Goal: Task Accomplishment & Management: Complete application form

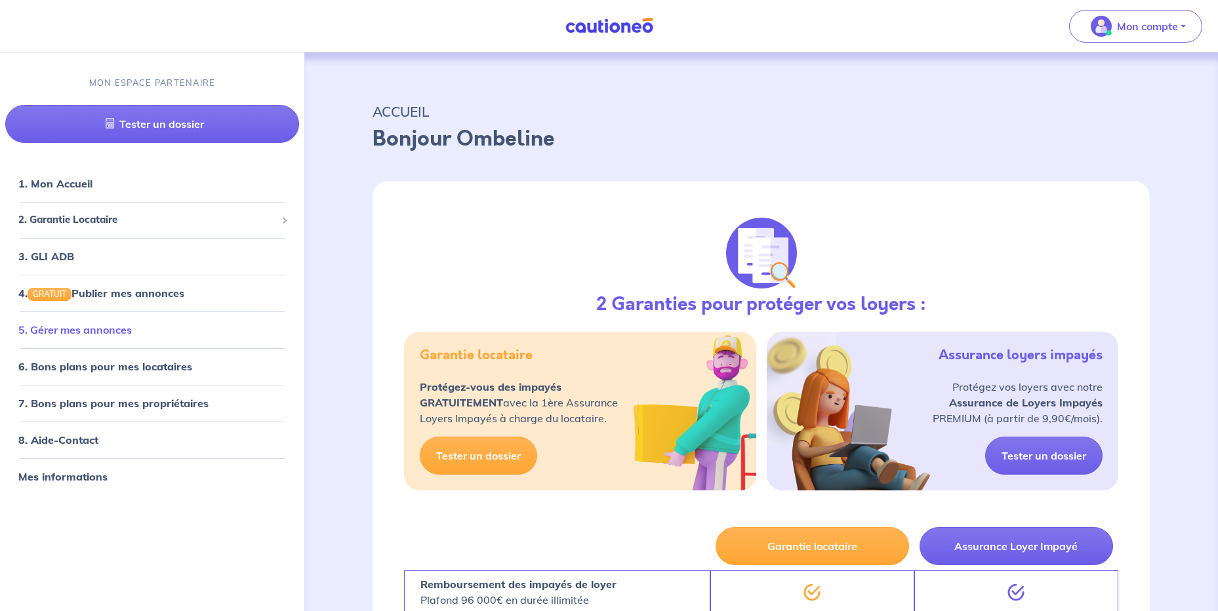
click at [108, 336] on link "5. Gérer mes annonces" at bounding box center [74, 329] width 113 height 13
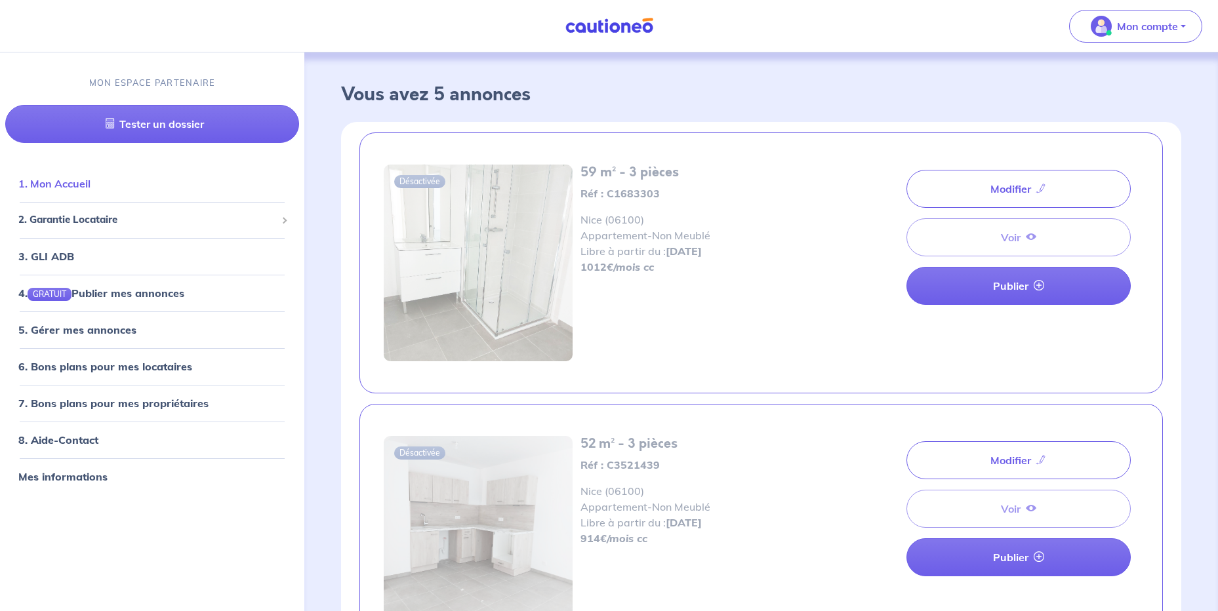
click at [79, 188] on link "1. Mon Accueil" at bounding box center [54, 183] width 72 height 13
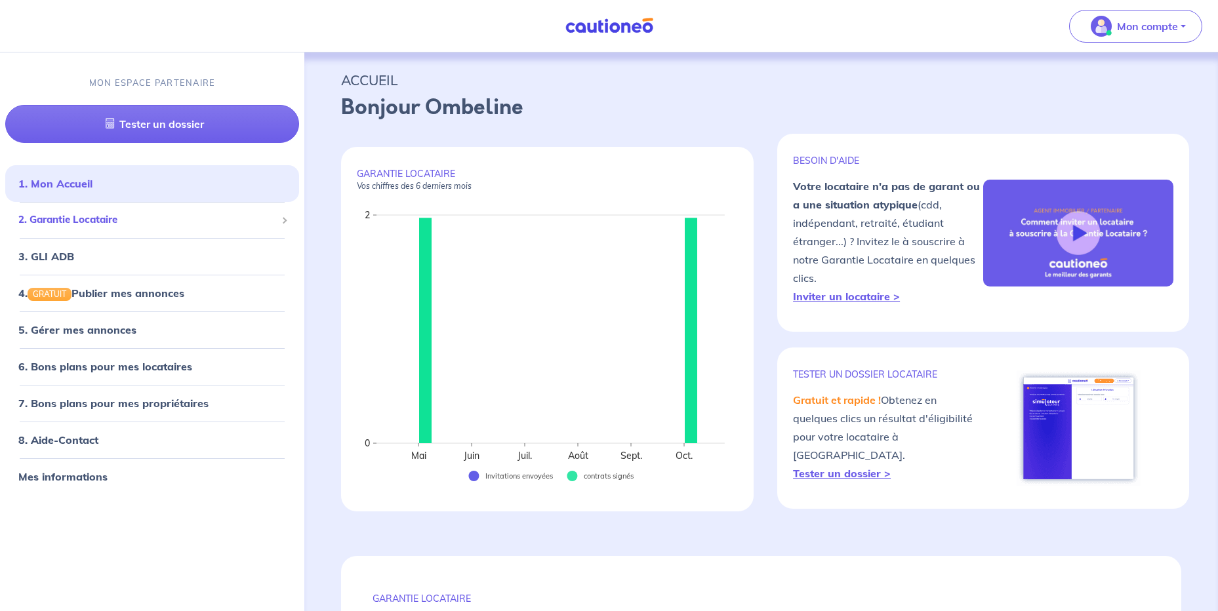
click at [115, 220] on span "2. Garantie Locataire" at bounding box center [147, 220] width 258 height 15
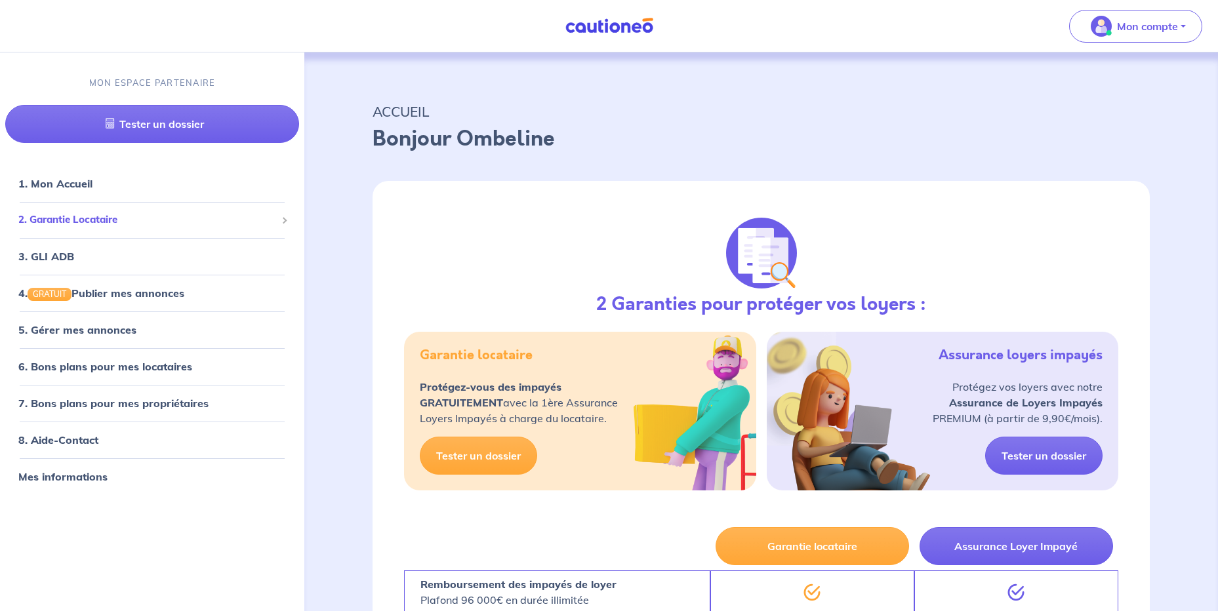
click at [89, 209] on div "2. Garantie Locataire" at bounding box center [152, 220] width 294 height 26
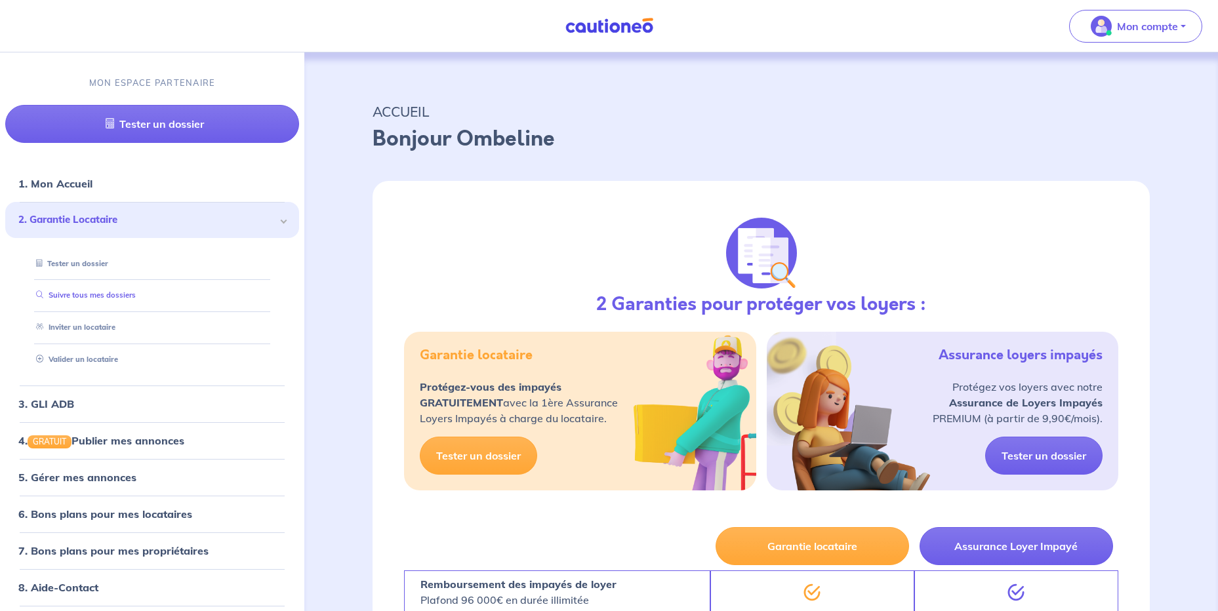
click at [80, 295] on link "Suivre tous mes dossiers" at bounding box center [83, 295] width 105 height 9
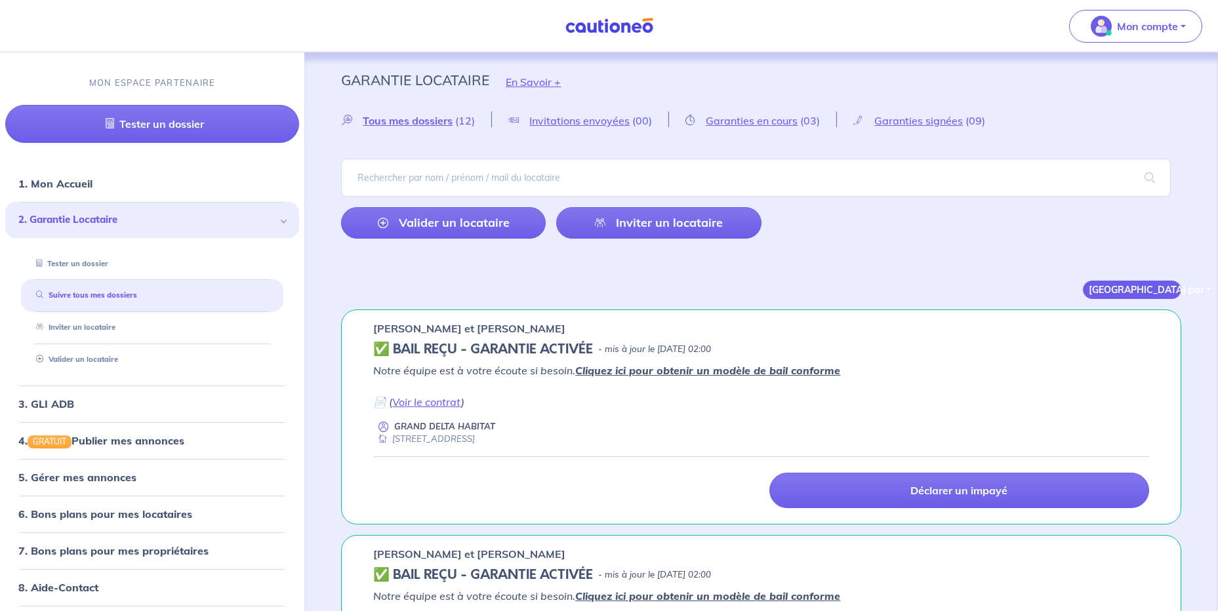
click at [1139, 292] on button "[GEOGRAPHIC_DATA] par" at bounding box center [1132, 290] width 98 height 18
click at [1133, 314] on link "Du + au - récent" at bounding box center [1136, 316] width 104 height 21
click at [894, 123] on span "Garanties signées" at bounding box center [918, 120] width 89 height 13
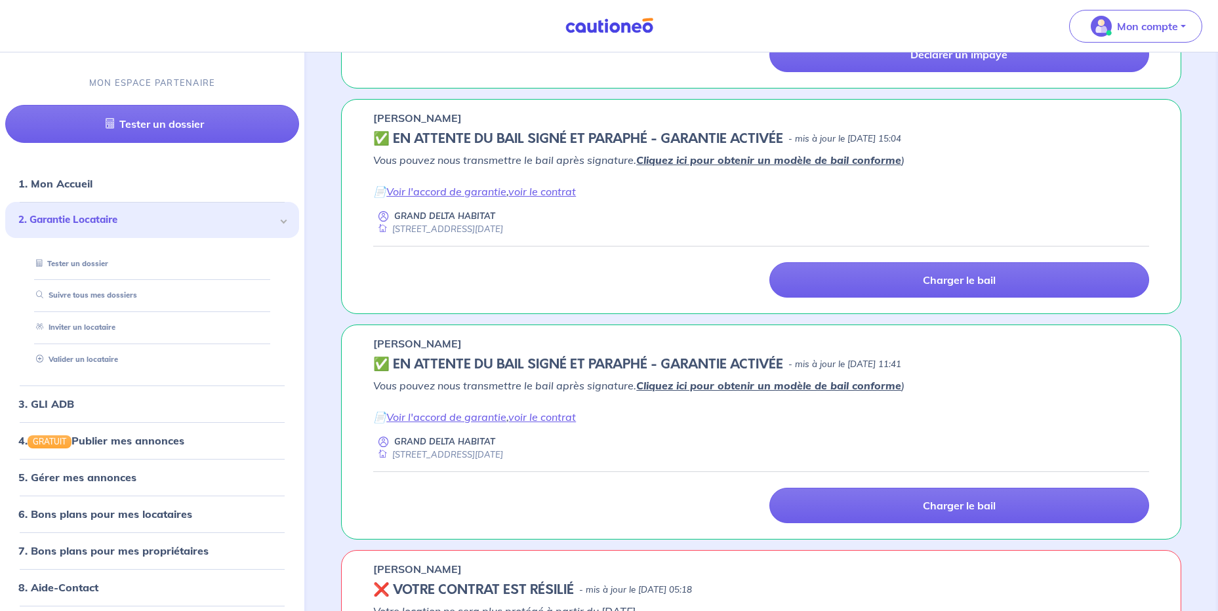
scroll to position [1115, 0]
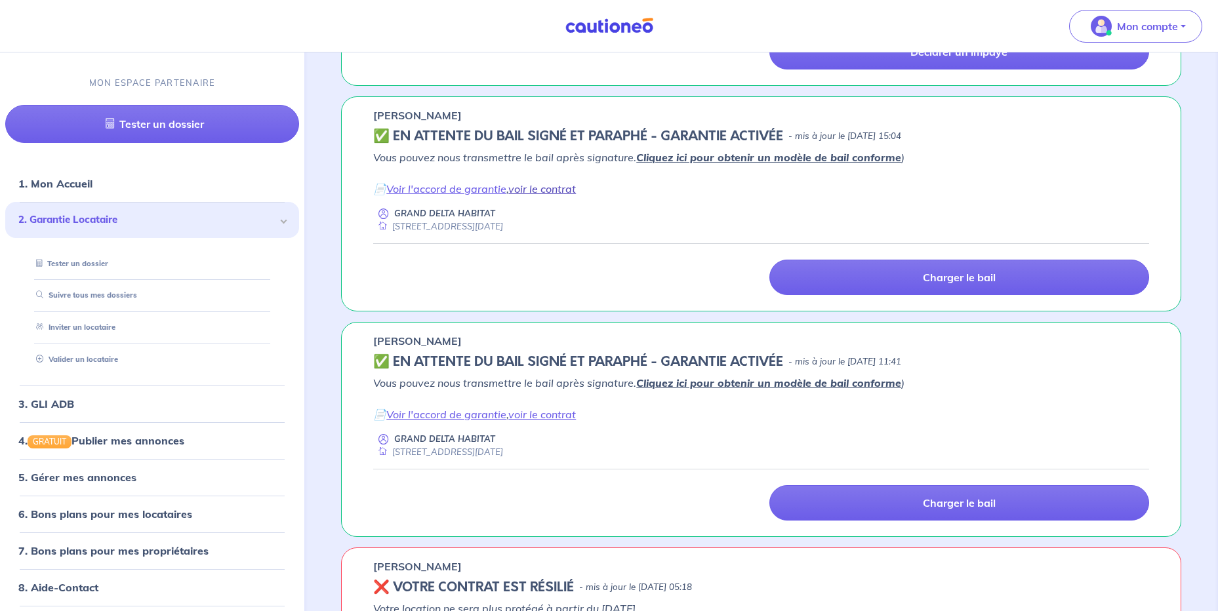
click at [538, 189] on link "voir le contrat" at bounding box center [542, 188] width 68 height 13
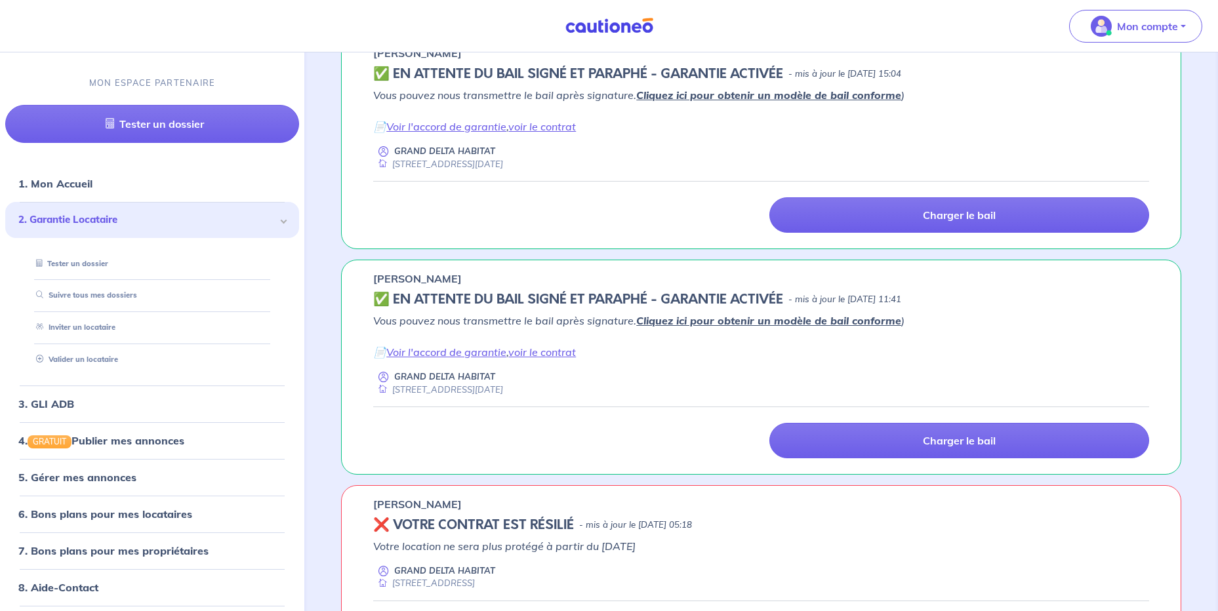
scroll to position [1181, 0]
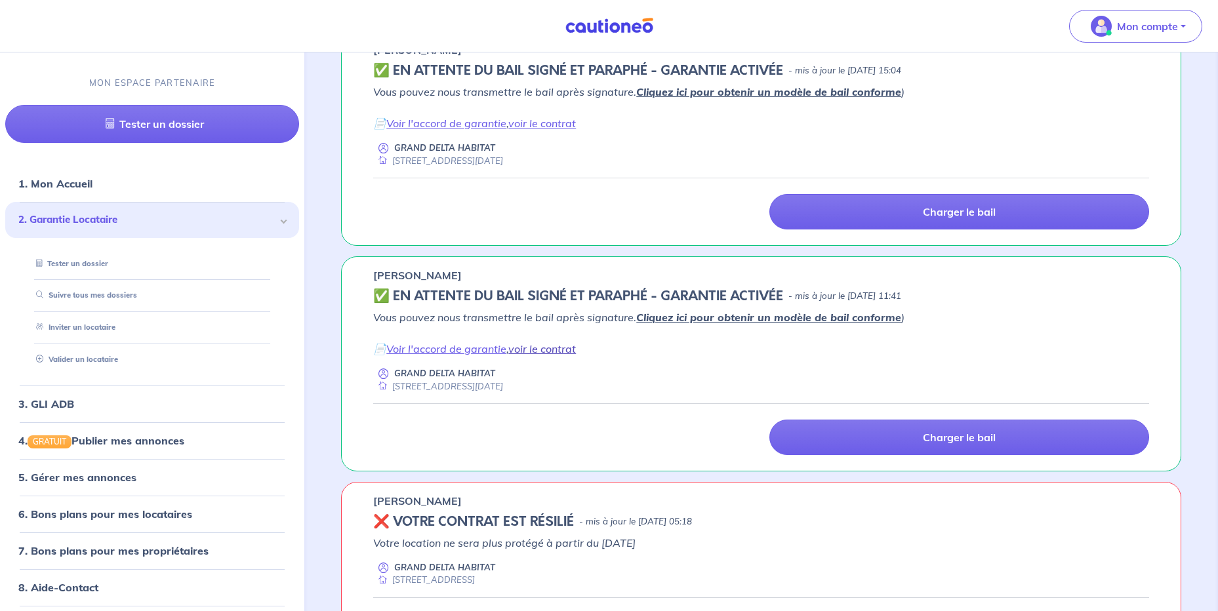
click at [561, 350] on link "voir le contrat" at bounding box center [542, 348] width 68 height 13
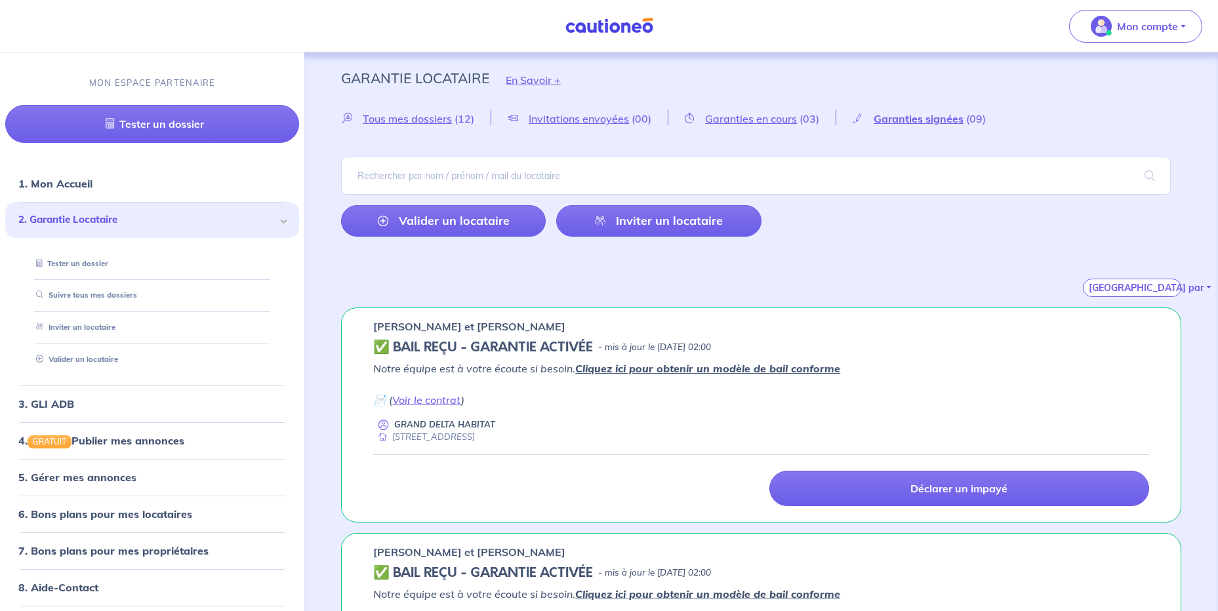
scroll to position [0, 0]
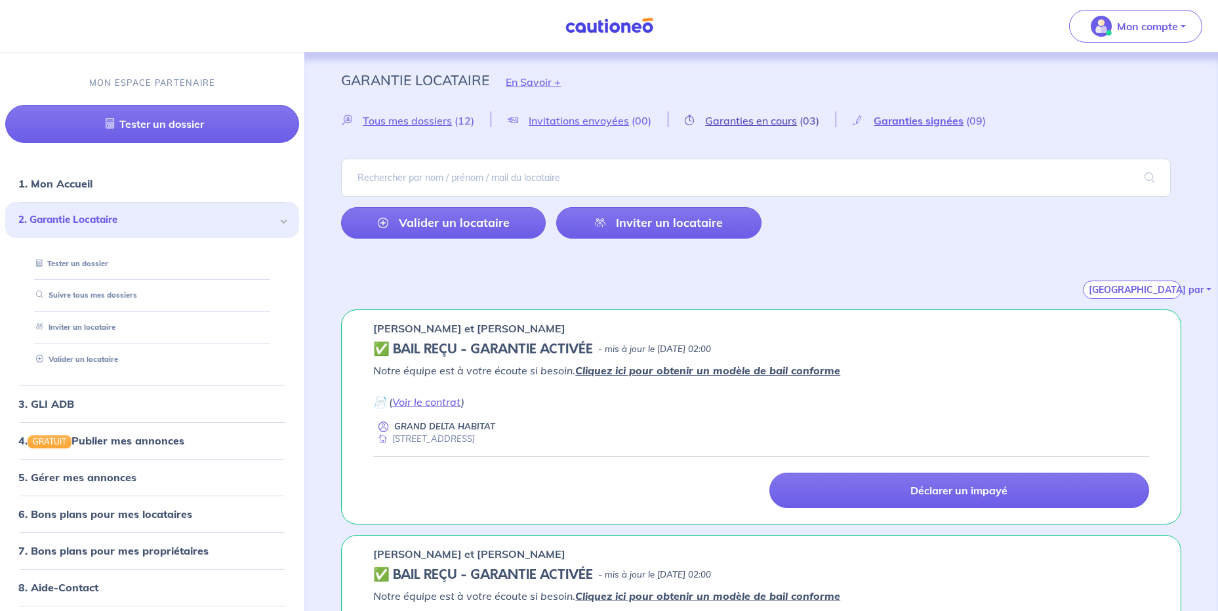
click at [728, 125] on span "Garanties en cours" at bounding box center [751, 120] width 92 height 13
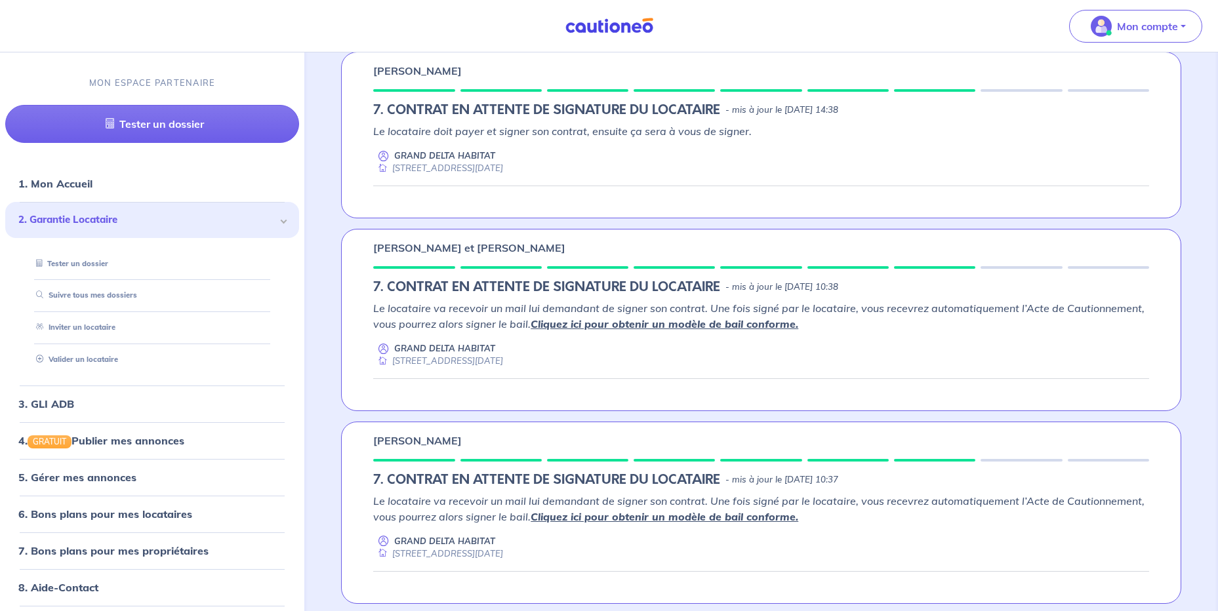
scroll to position [261, 0]
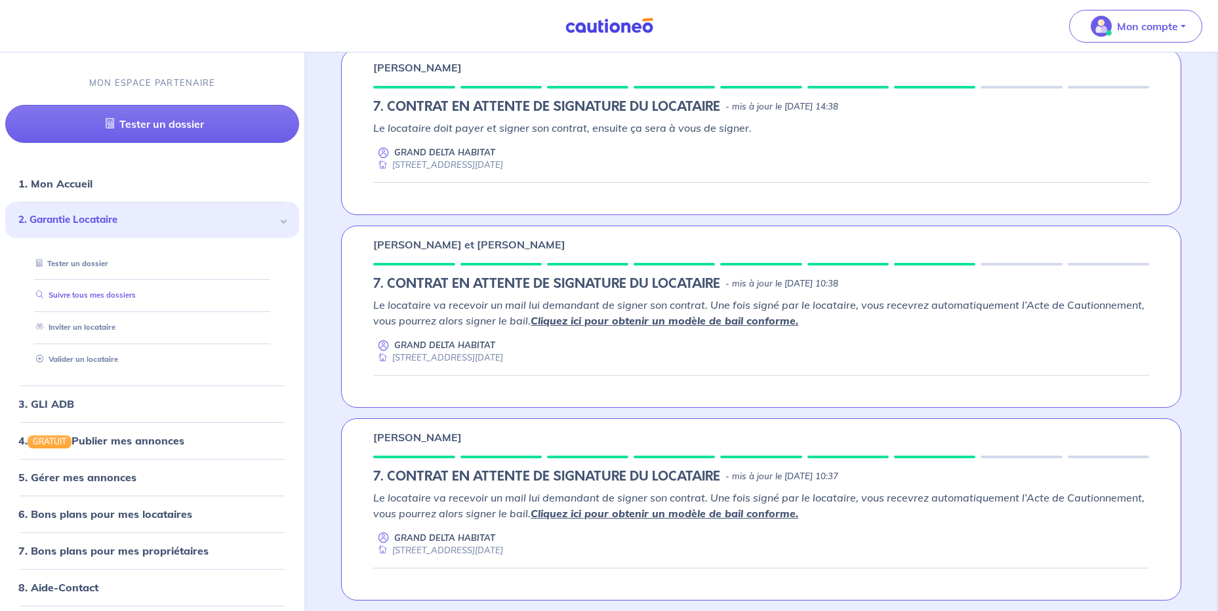
click at [79, 297] on link "Suivre tous mes dossiers" at bounding box center [83, 295] width 105 height 9
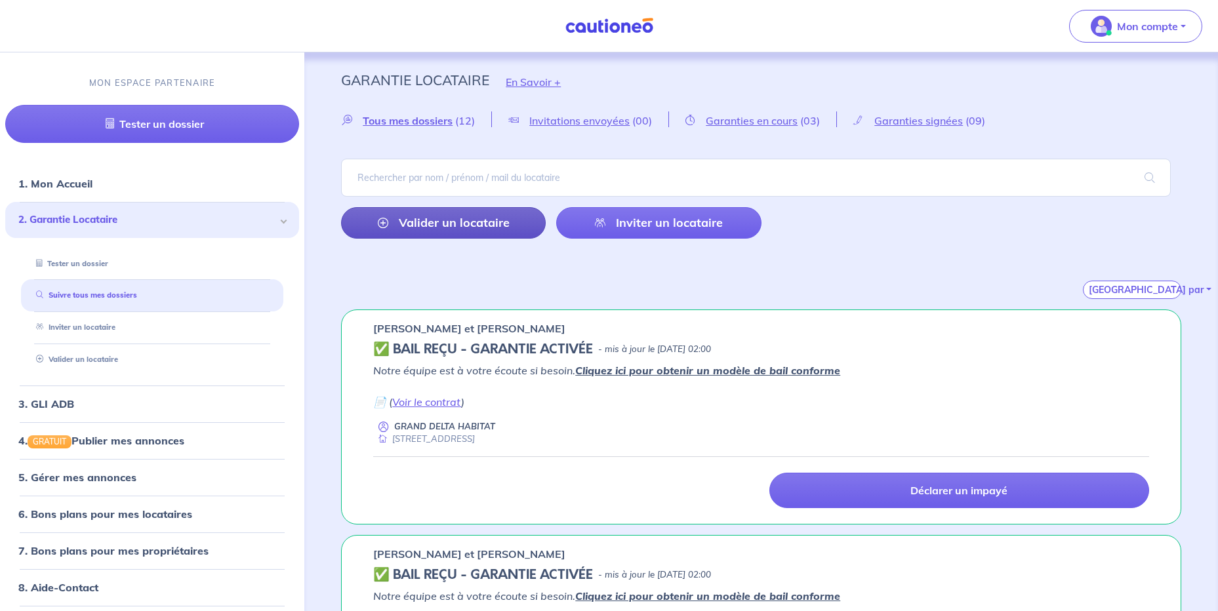
click at [481, 213] on link "Valider un locataire" at bounding box center [443, 222] width 205 height 31
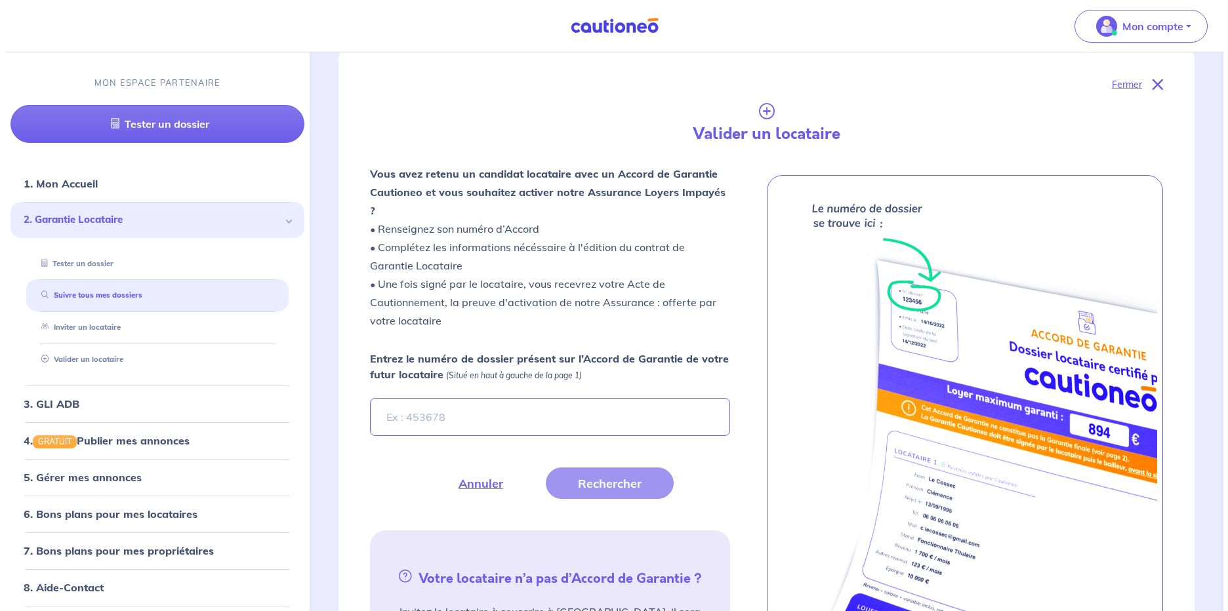
scroll to position [310, 0]
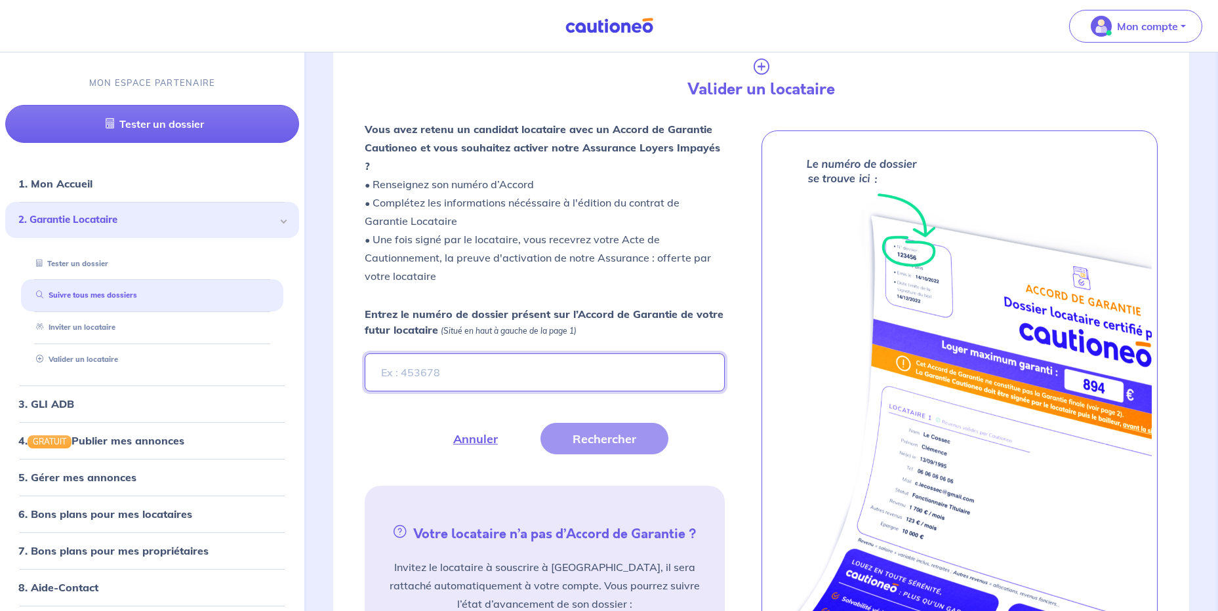
drag, startPoint x: 434, startPoint y: 357, endPoint x: 434, endPoint y: 345, distance: 11.8
click at [434, 356] on input "Entrez le numéro de dossier présent sur l’Accord de Garantie de votre futur loc…" at bounding box center [544, 373] width 359 height 38
type input "p1eEKG"
click at [637, 425] on button "Rechercher" at bounding box center [605, 438] width 128 height 31
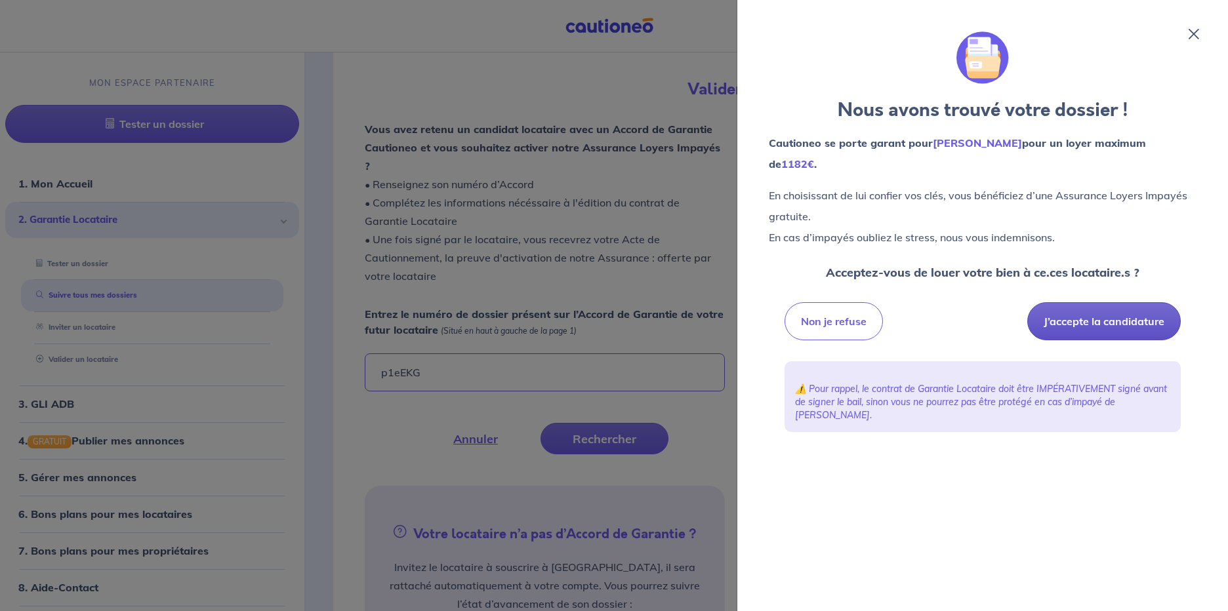
click at [1125, 302] on button "J’accepte la candidature" at bounding box center [1103, 321] width 153 height 38
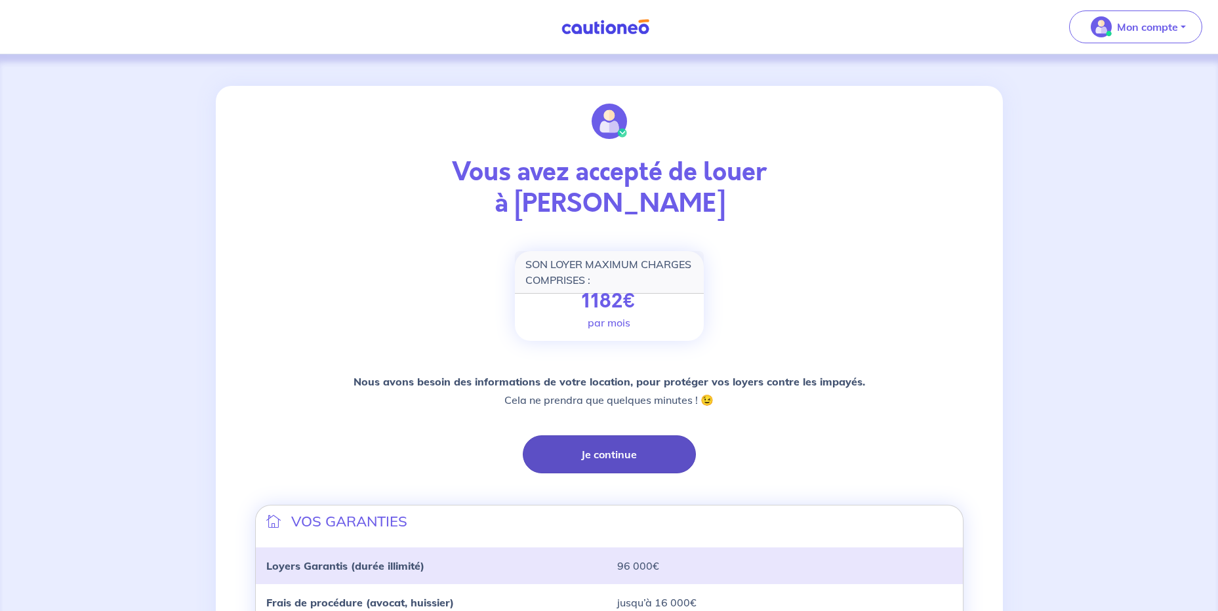
click at [583, 465] on button "Je continue" at bounding box center [609, 455] width 173 height 38
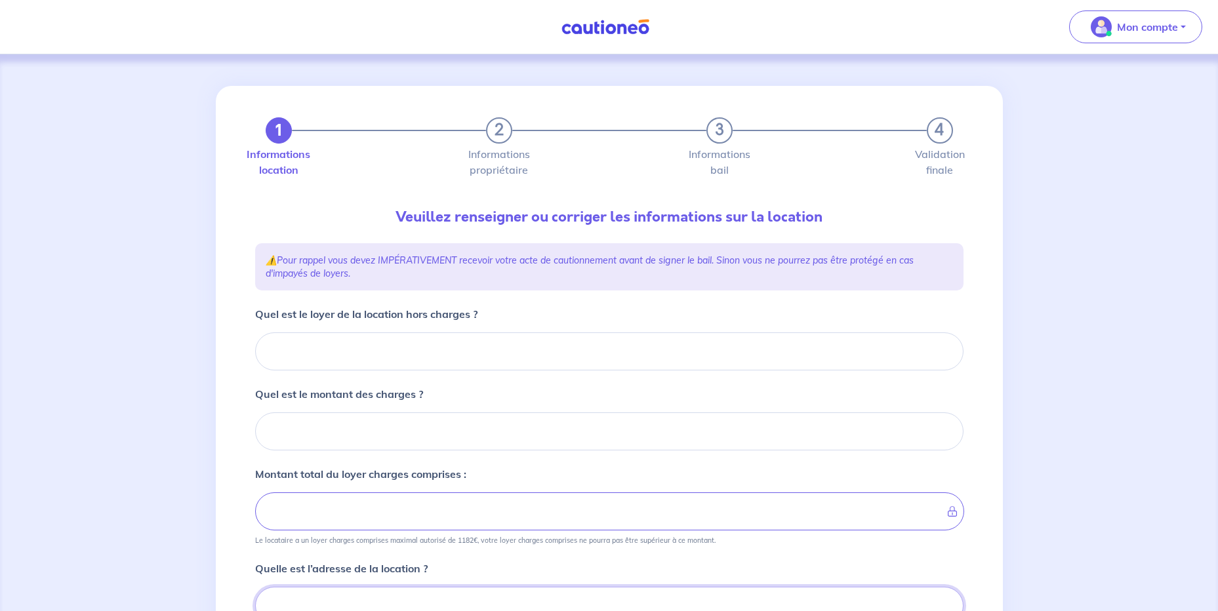
scroll to position [1, 0]
drag, startPoint x: 361, startPoint y: 345, endPoint x: 1141, endPoint y: 409, distance: 782.6
click at [360, 344] on input "Quel est le loyer de la location hors charges ?" at bounding box center [609, 350] width 708 height 38
type input "81"
type input "810"
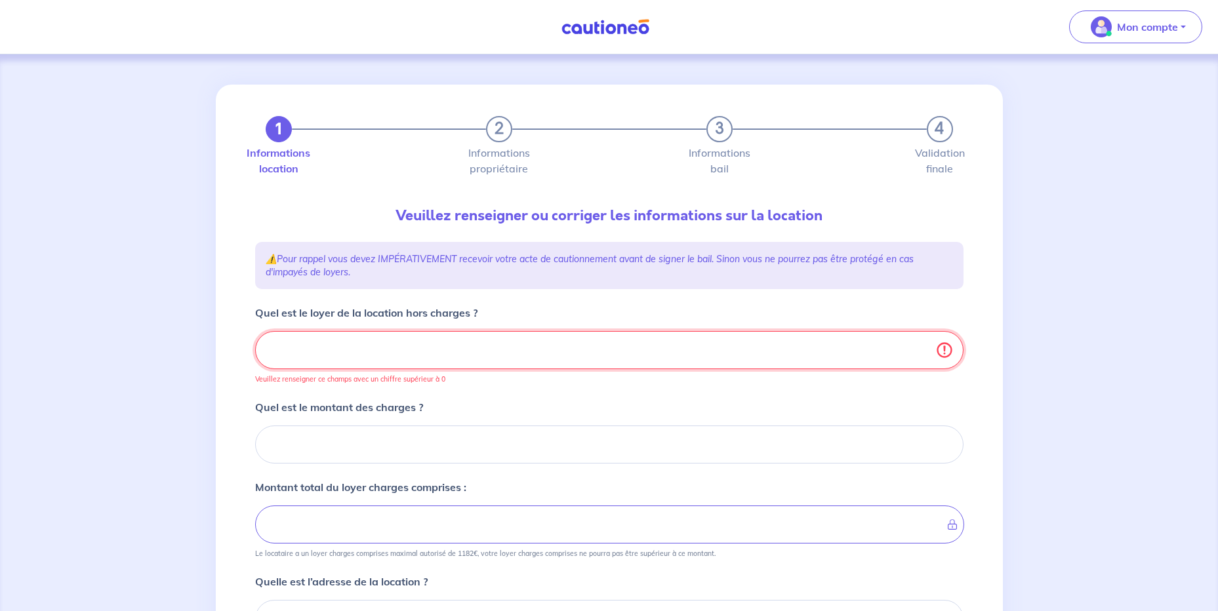
type input "810.3"
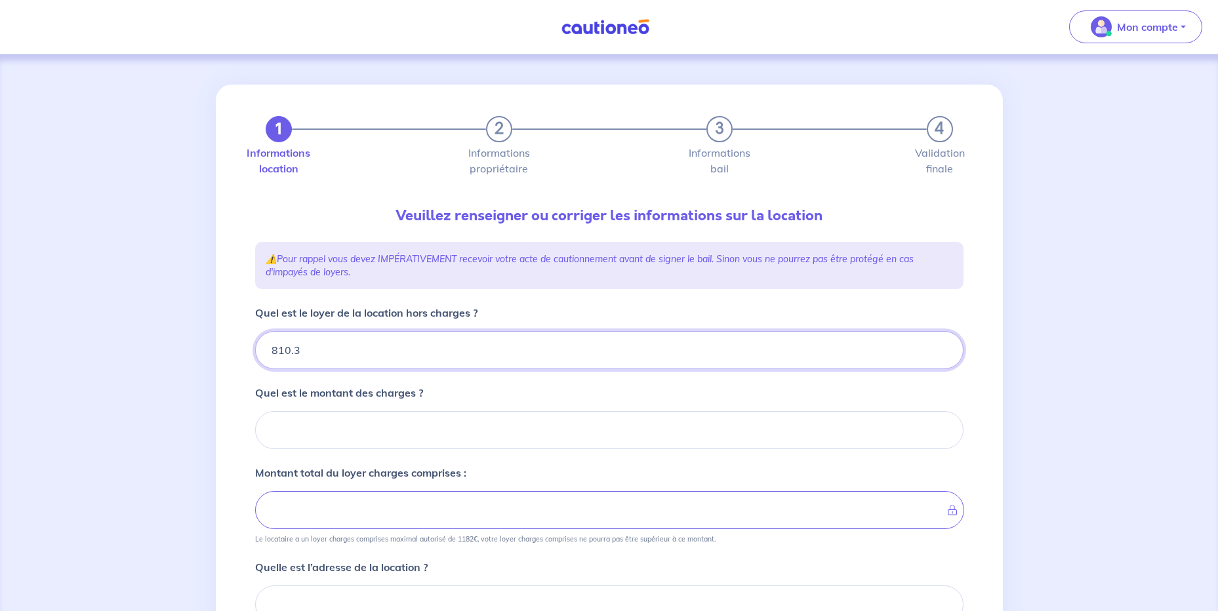
type input "810.38"
click at [680, 424] on input "Quel est le montant des charges ?" at bounding box center [609, 430] width 708 height 38
type input "10"
type input "811.38"
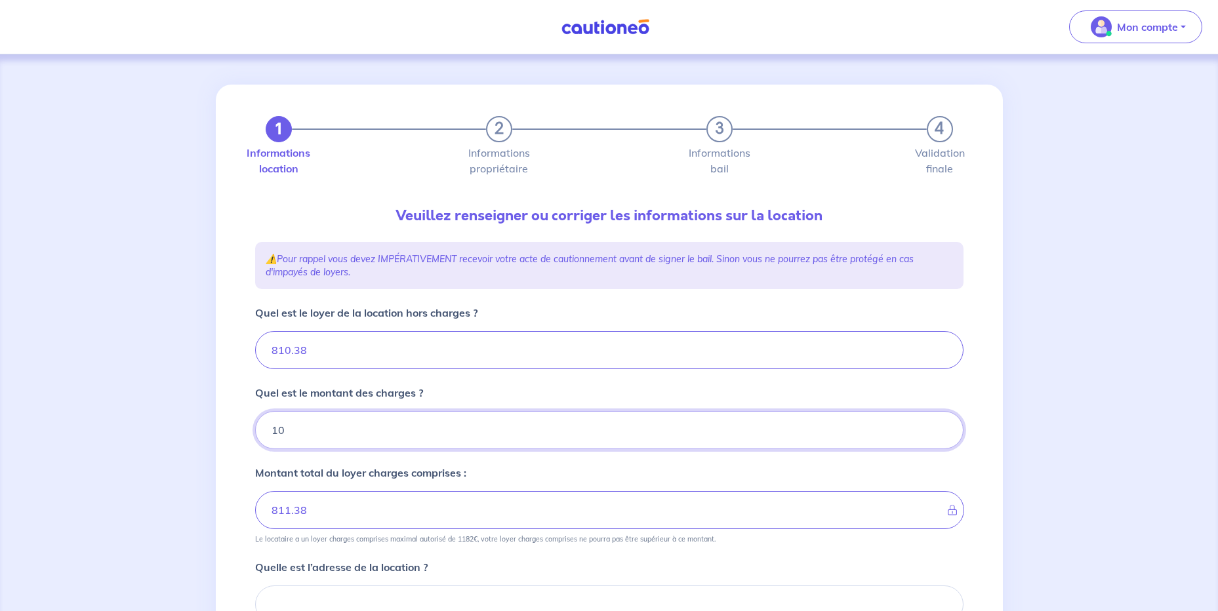
type input "108"
type input "820.38"
type input "918.38"
type input "108.5"
type input "810.38"
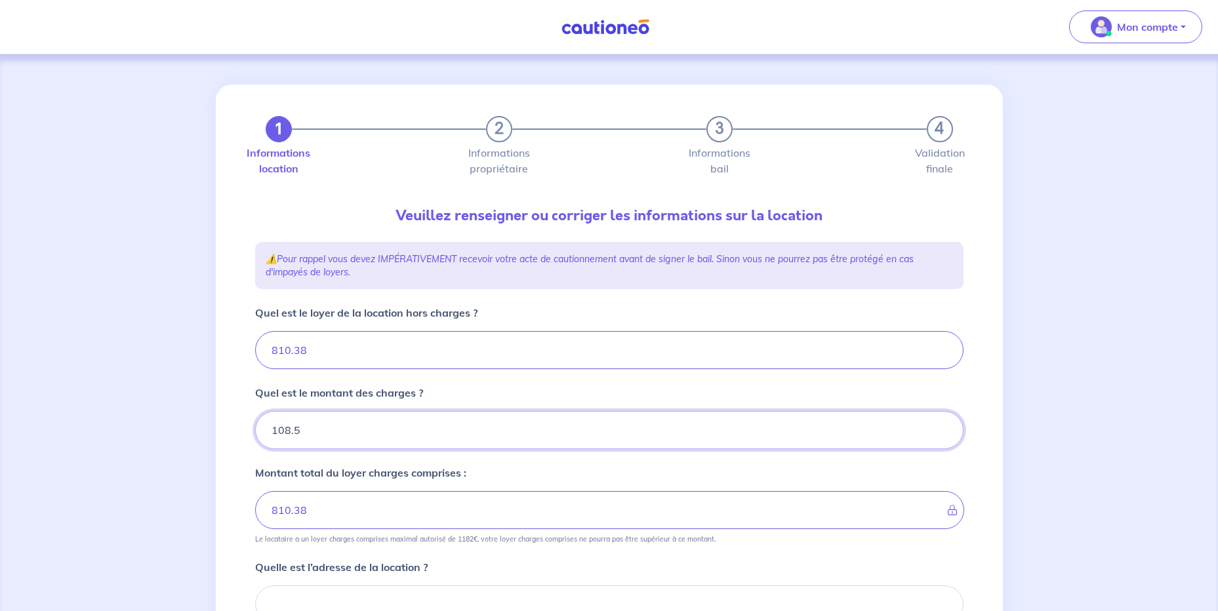
type input "108.54"
type input "918.92"
type input "108.54"
click at [228, 354] on div "1 2 3 4 Informations location Informations propriétaire Informations bail Valid…" at bounding box center [609, 473] width 787 height 777
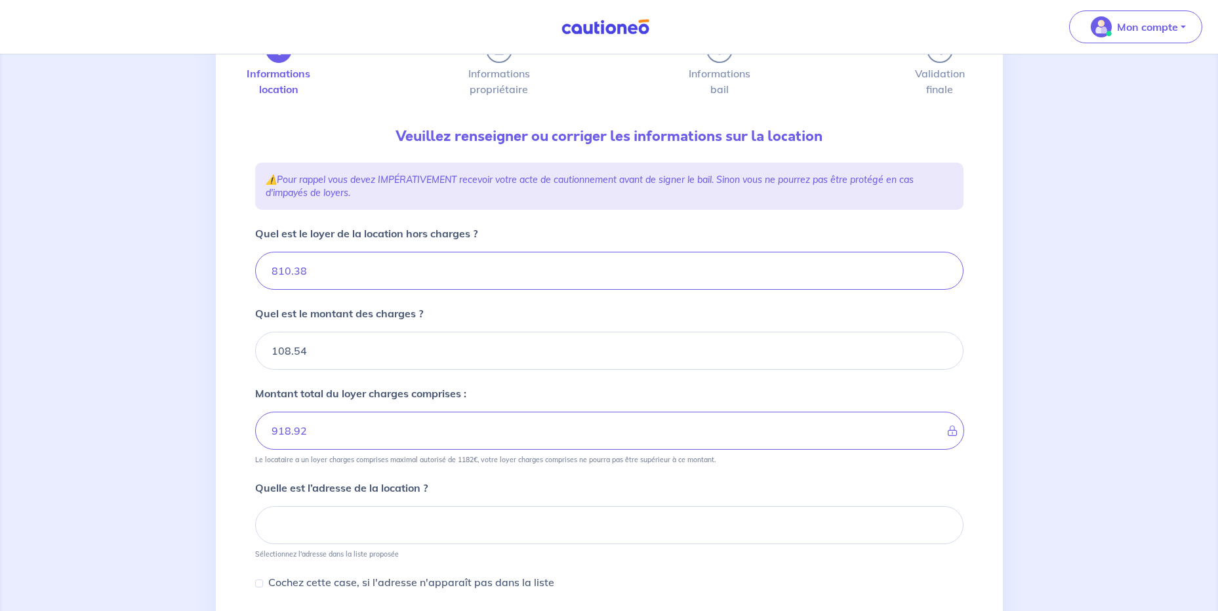
scroll to position [133, 0]
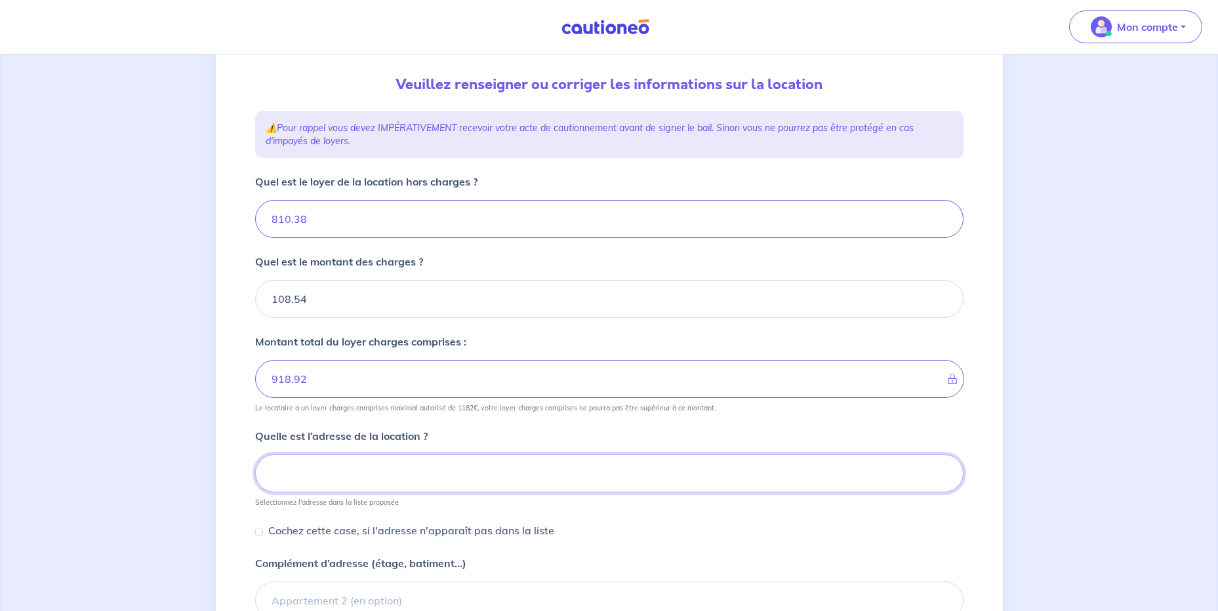
click at [316, 469] on input at bounding box center [609, 474] width 708 height 38
paste input "955 avenue du 21 août 1944"
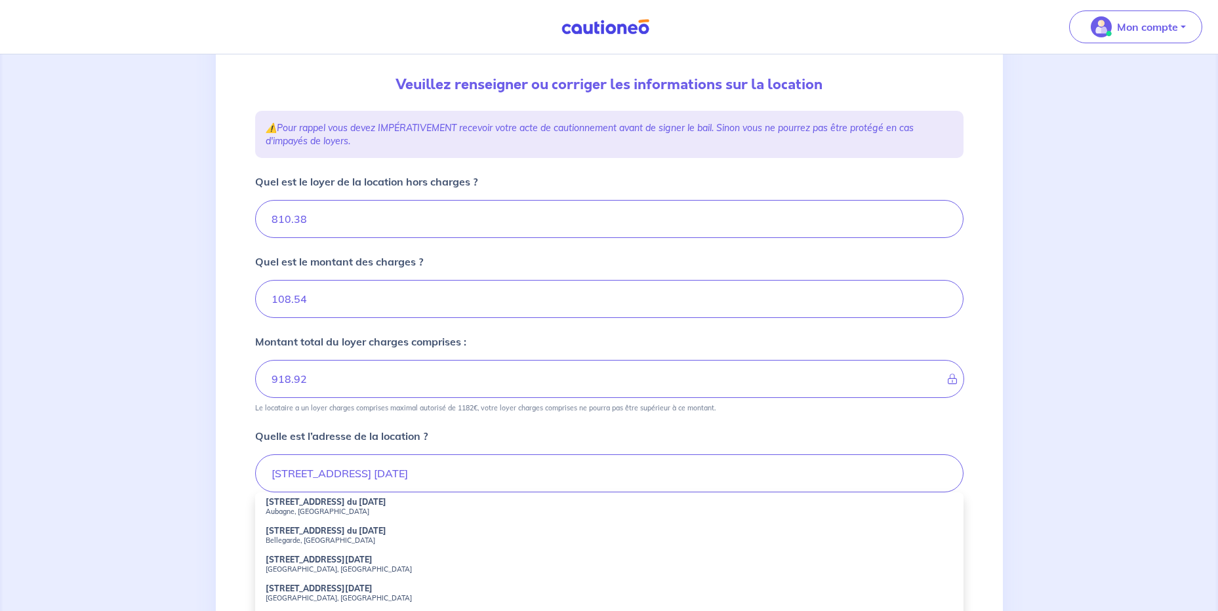
click at [319, 505] on strong "955 Avenue du 21 Août 1944" at bounding box center [326, 502] width 121 height 10
type input "955 Avenue du 21 Août 1944, Aubagne, France"
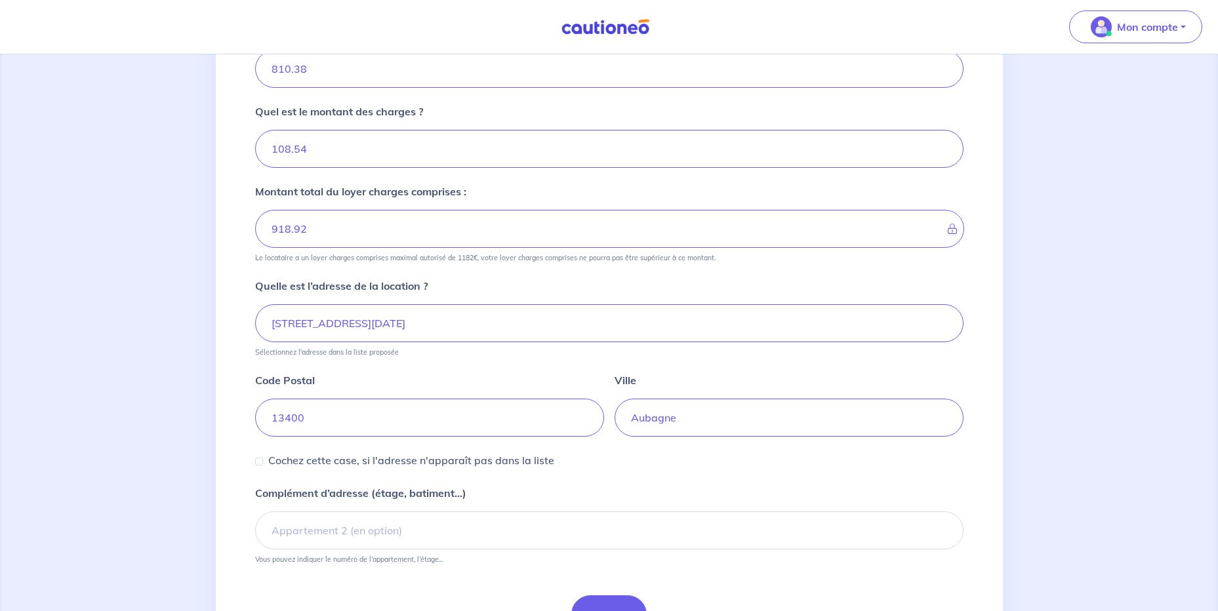
scroll to position [329, 0]
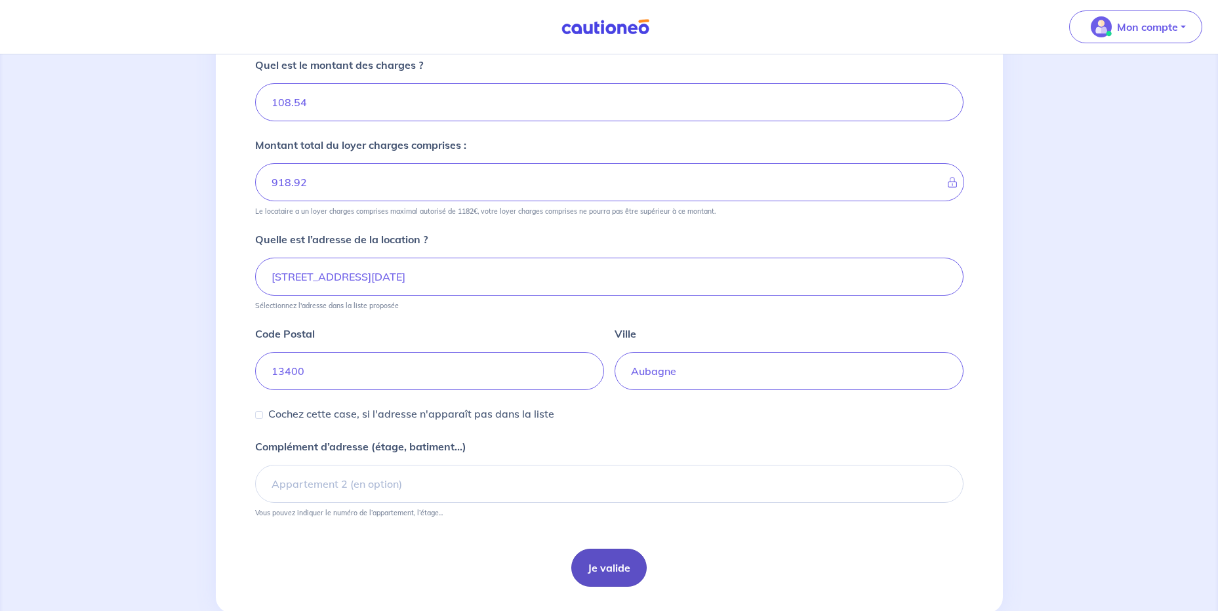
click at [613, 564] on button "Je valide" at bounding box center [608, 568] width 75 height 38
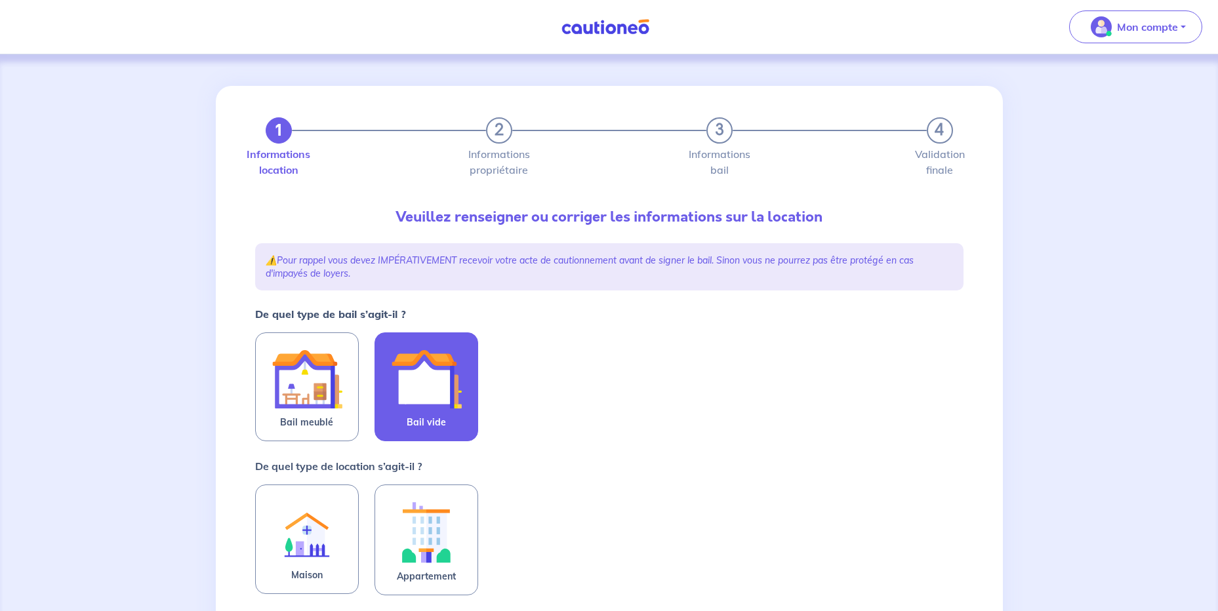
click at [451, 389] on img at bounding box center [426, 379] width 71 height 71
click at [0, 0] on input "Bail vide" at bounding box center [0, 0] width 0 height 0
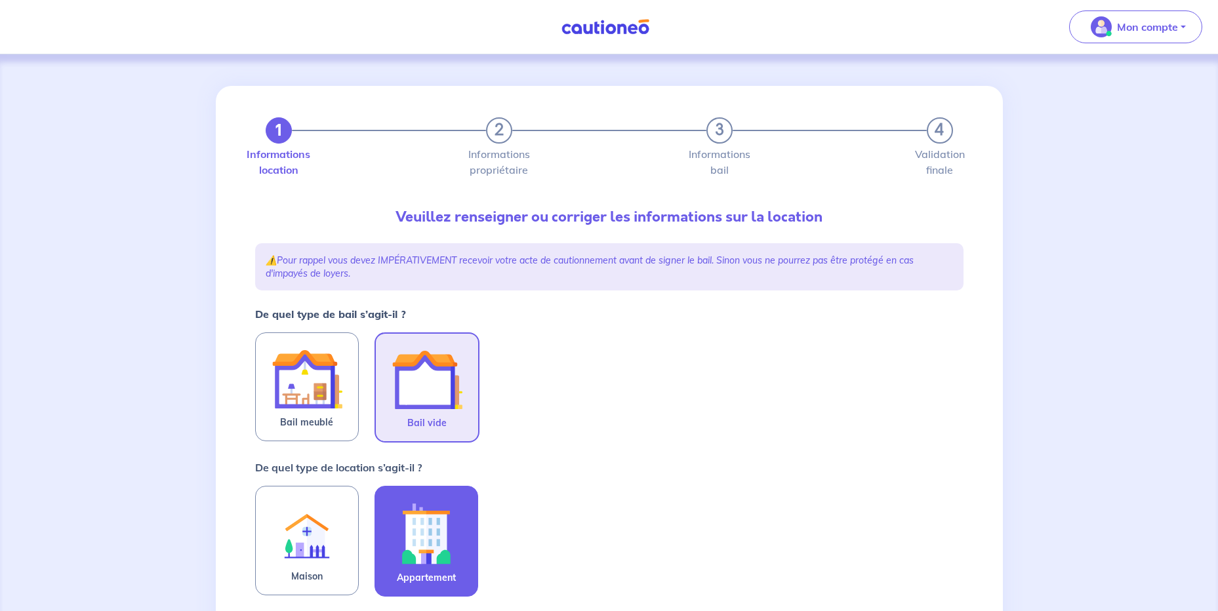
click at [454, 543] on img at bounding box center [426, 533] width 71 height 73
click at [0, 0] on input "Appartement" at bounding box center [0, 0] width 0 height 0
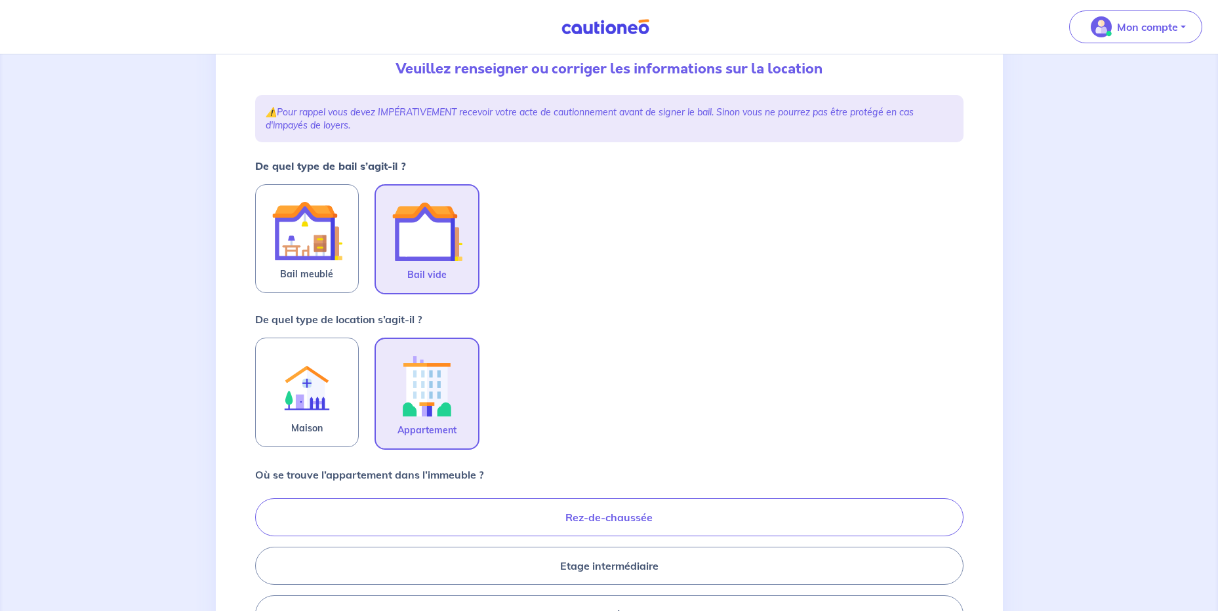
scroll to position [197, 0]
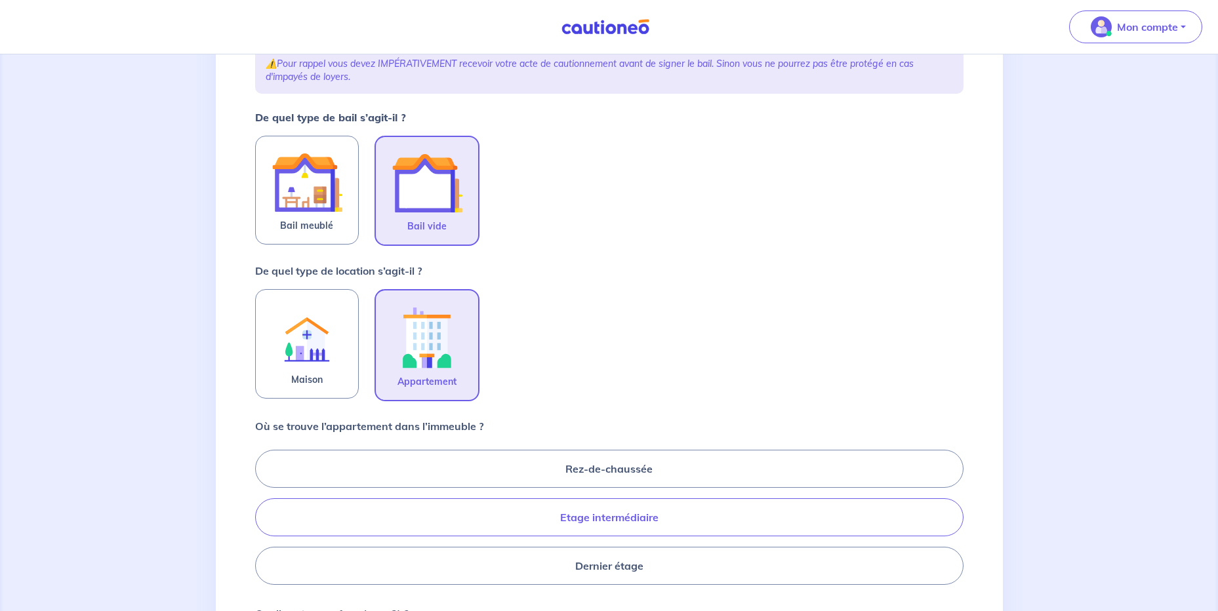
click at [552, 506] on label "Etage intermédiaire" at bounding box center [609, 518] width 708 height 38
click at [264, 513] on input "Etage intermédiaire" at bounding box center [259, 517] width 9 height 9
radio input "true"
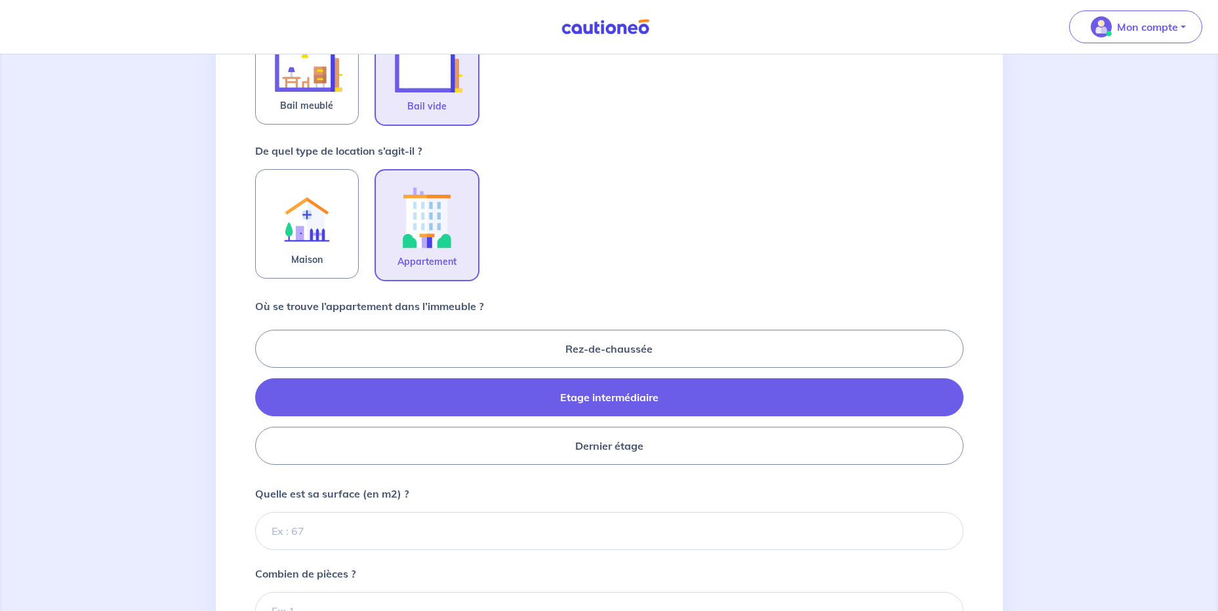
scroll to position [394, 0]
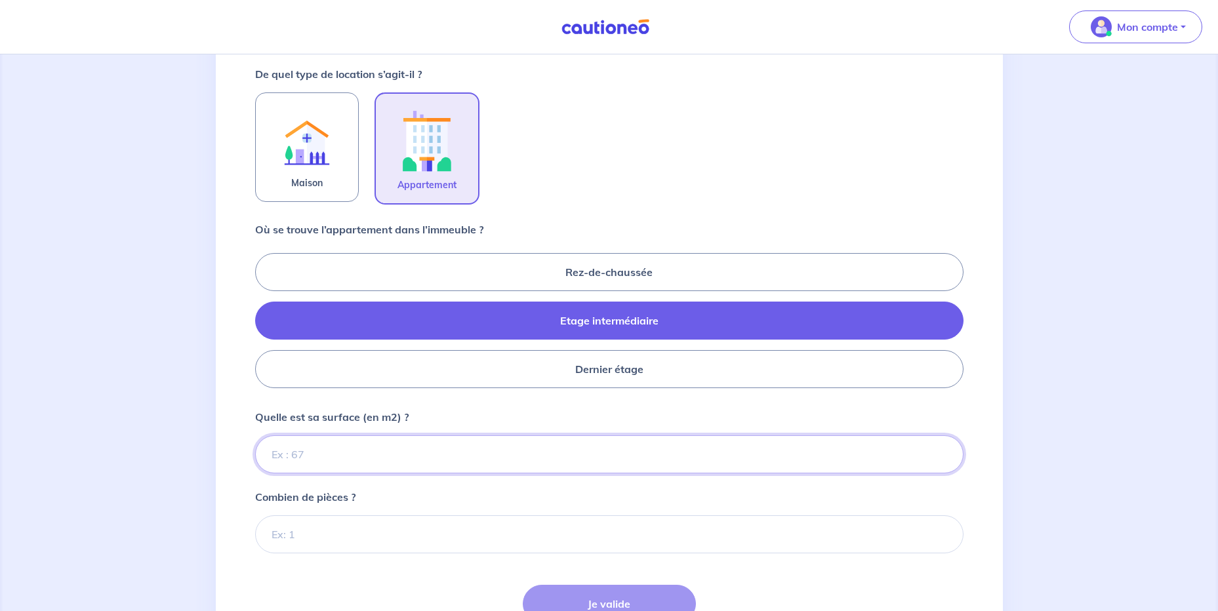
click at [348, 464] on input "Quelle est sa surface (en m2) ?" at bounding box center [609, 455] width 708 height 38
type input "64"
type input "64.55"
click at [467, 544] on input "Combien de pièces ?" at bounding box center [609, 535] width 708 height 38
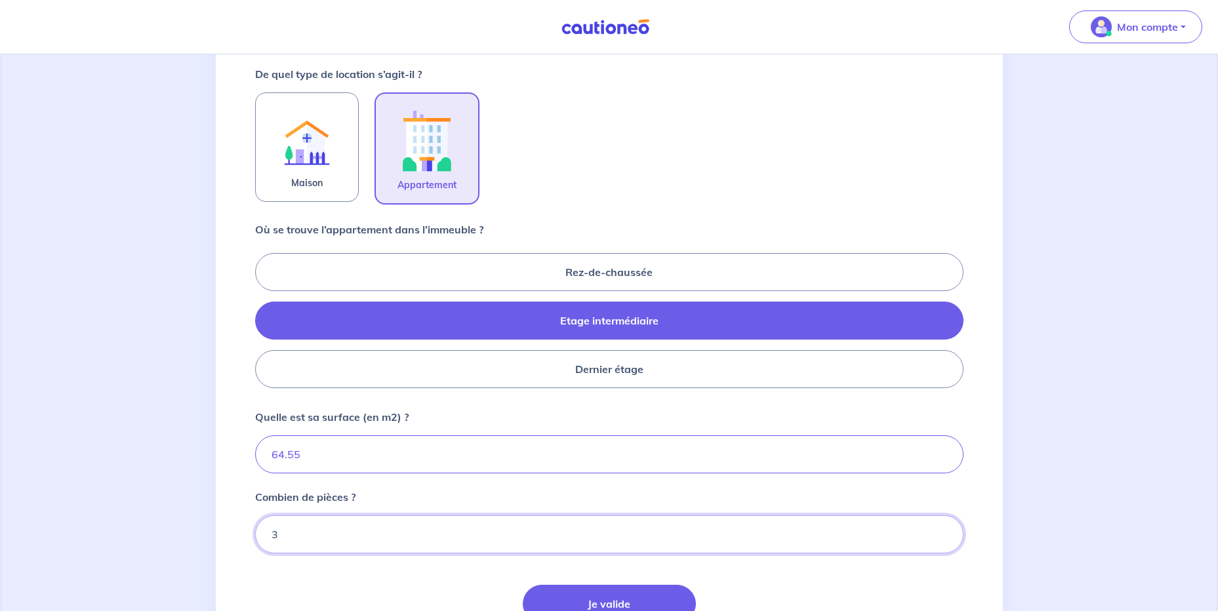
type input "3"
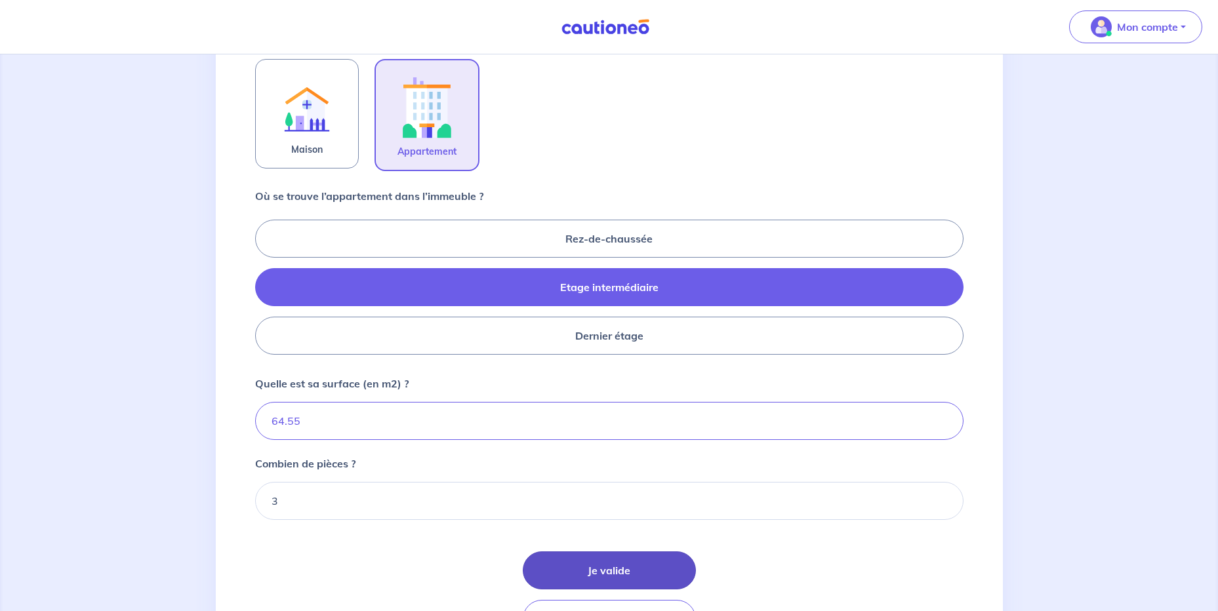
scroll to position [459, 0]
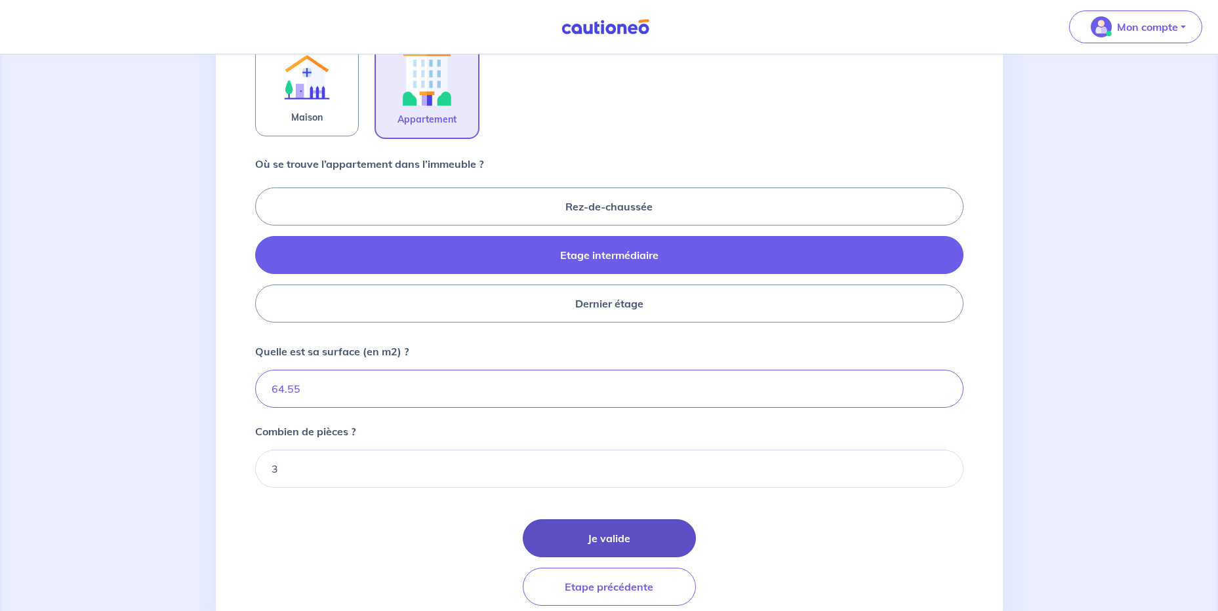
click at [577, 533] on button "Je valide" at bounding box center [609, 539] width 173 height 38
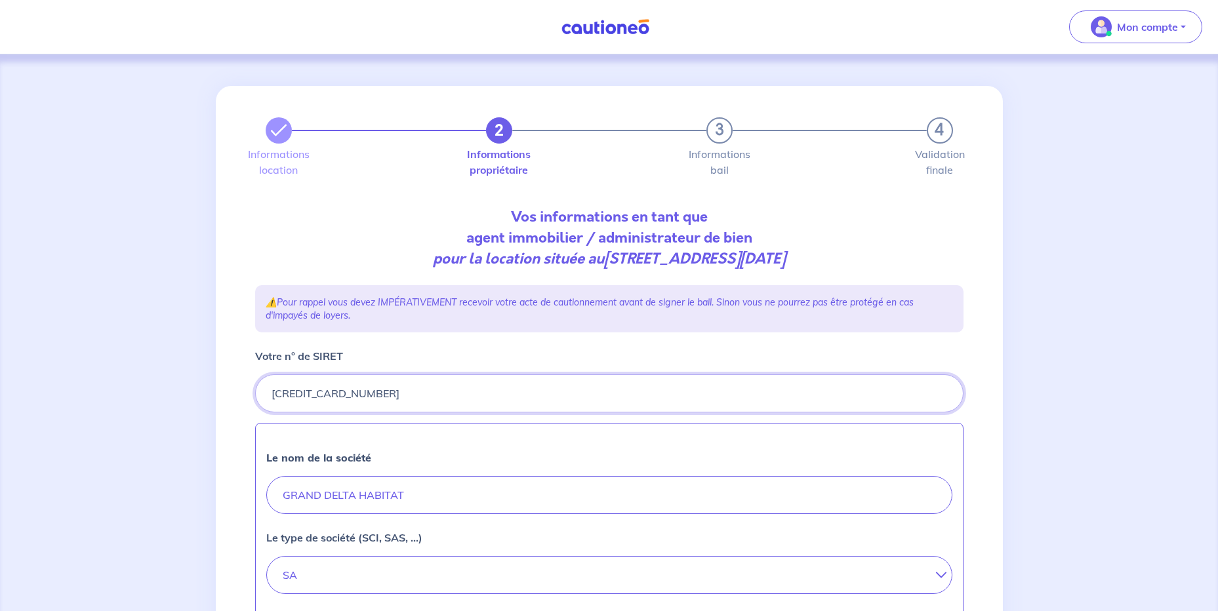
drag, startPoint x: 376, startPoint y: 393, endPoint x: 267, endPoint y: 385, distance: 109.2
click at [267, 385] on input "Votre n° de SIRET" at bounding box center [609, 394] width 708 height 38
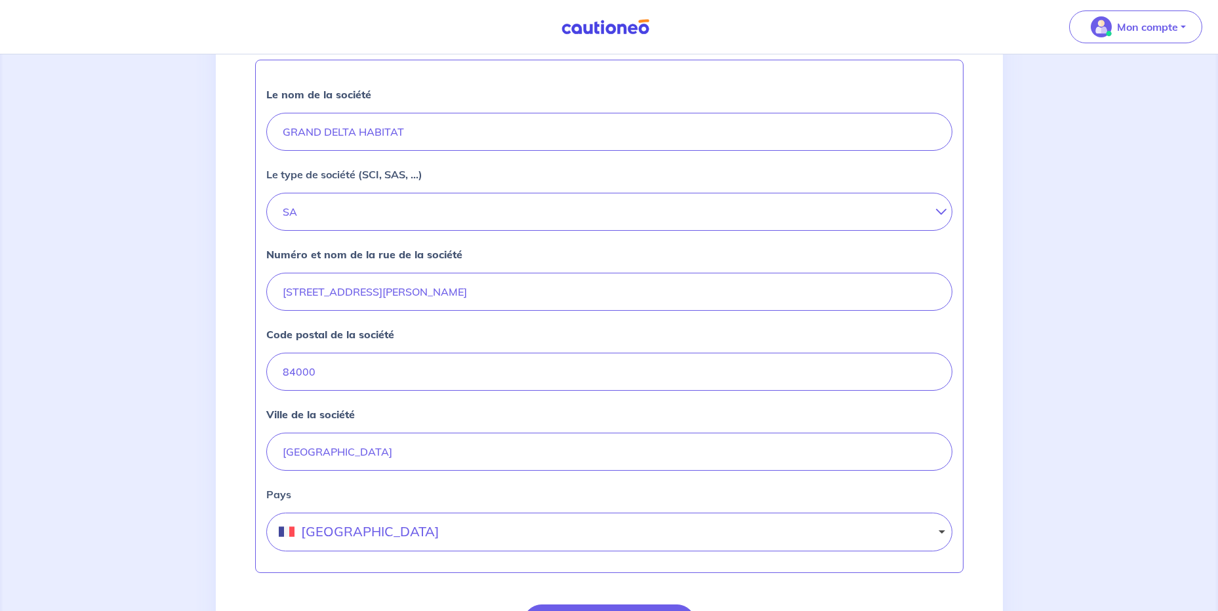
scroll to position [394, 0]
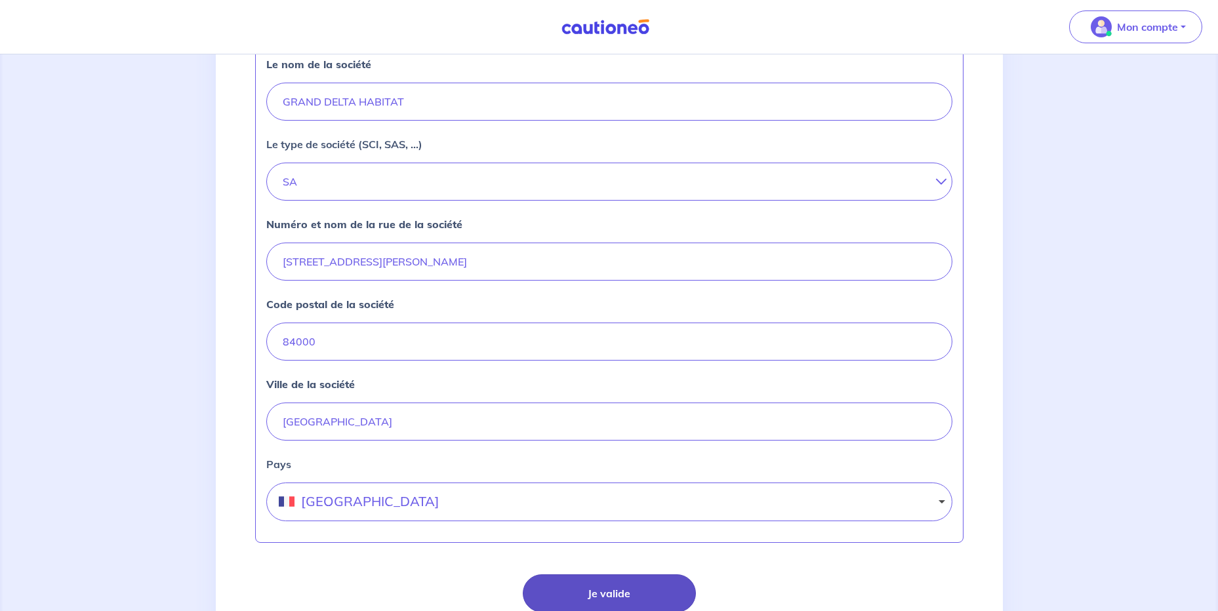
click at [590, 590] on button "Je valide" at bounding box center [609, 594] width 173 height 38
select select "FR"
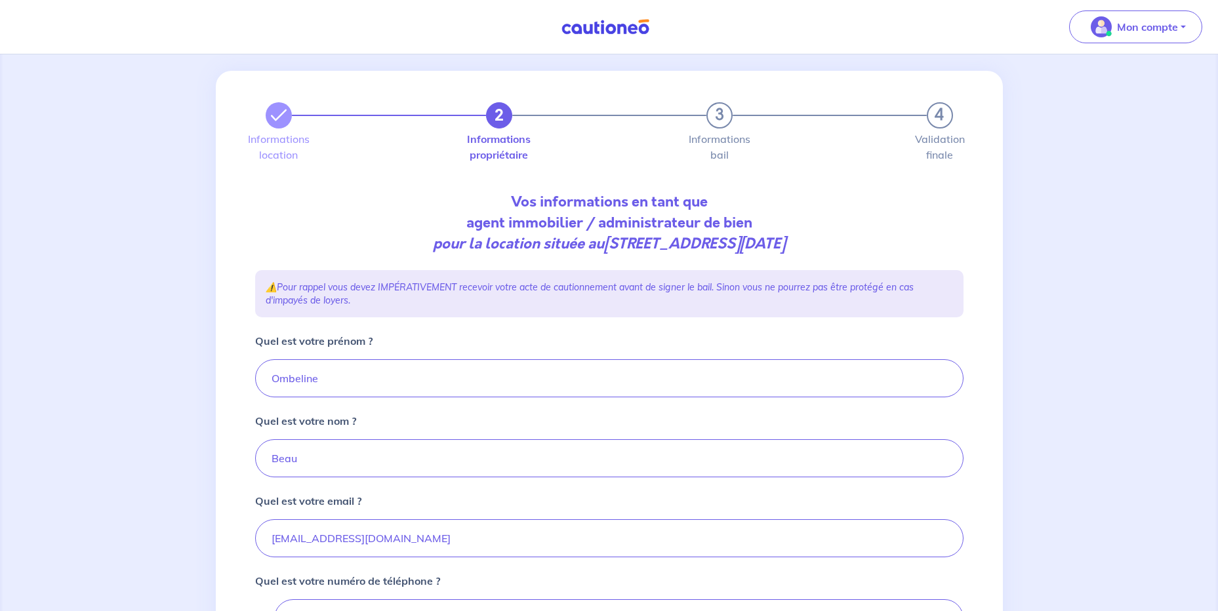
scroll to position [197, 0]
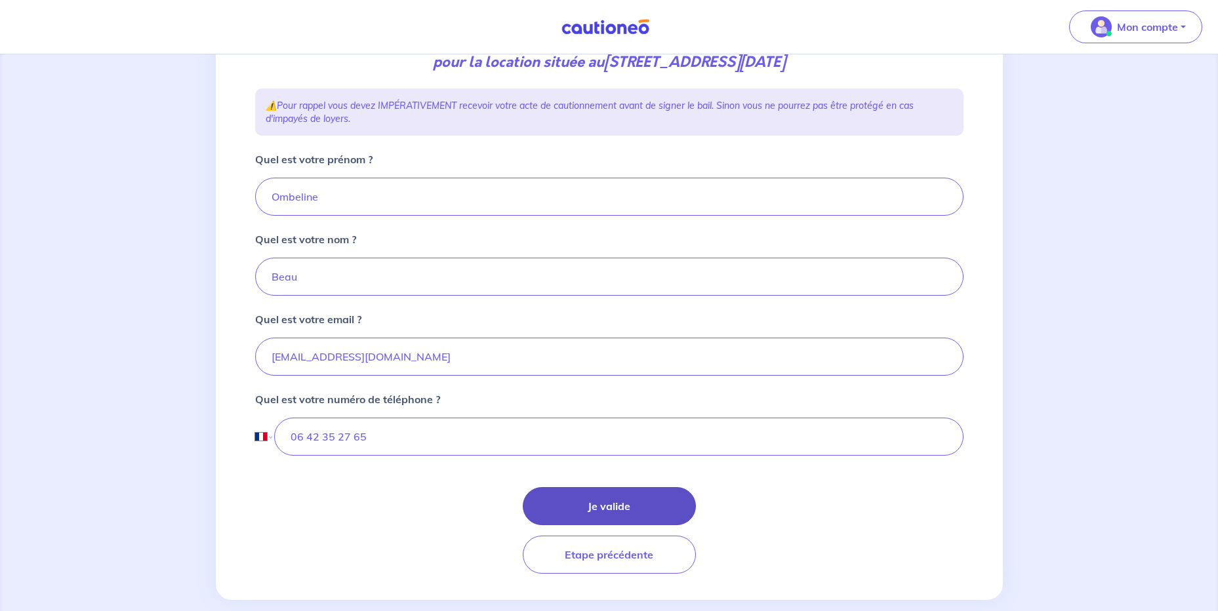
click at [580, 502] on button "Je valide" at bounding box center [609, 506] width 173 height 38
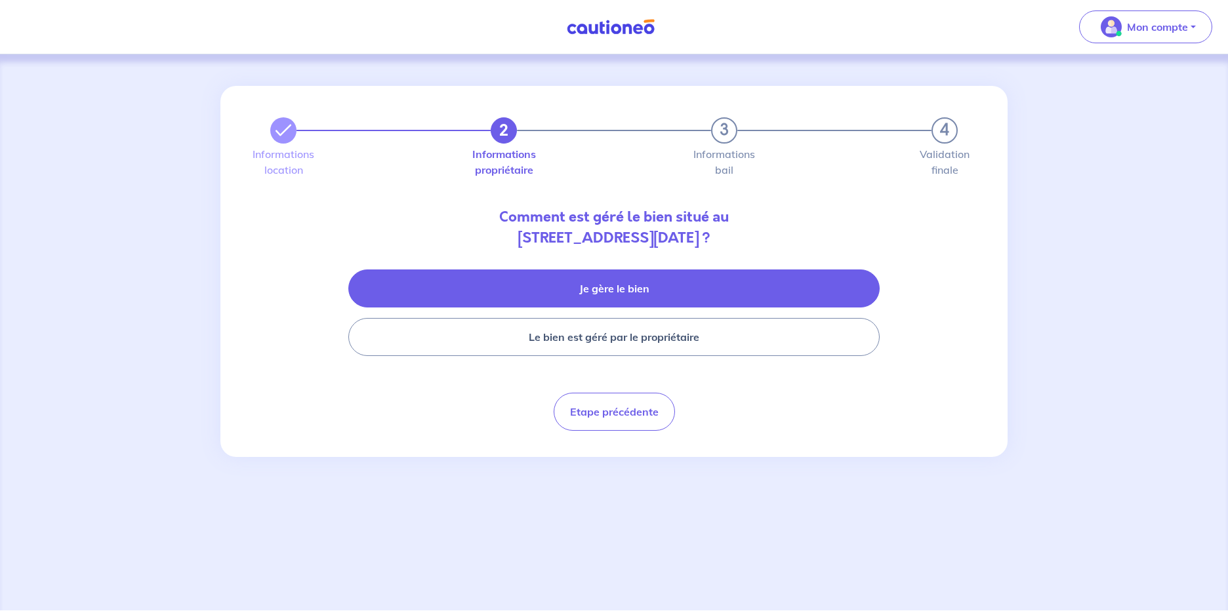
click at [544, 288] on button "Je gère le bien" at bounding box center [613, 289] width 531 height 38
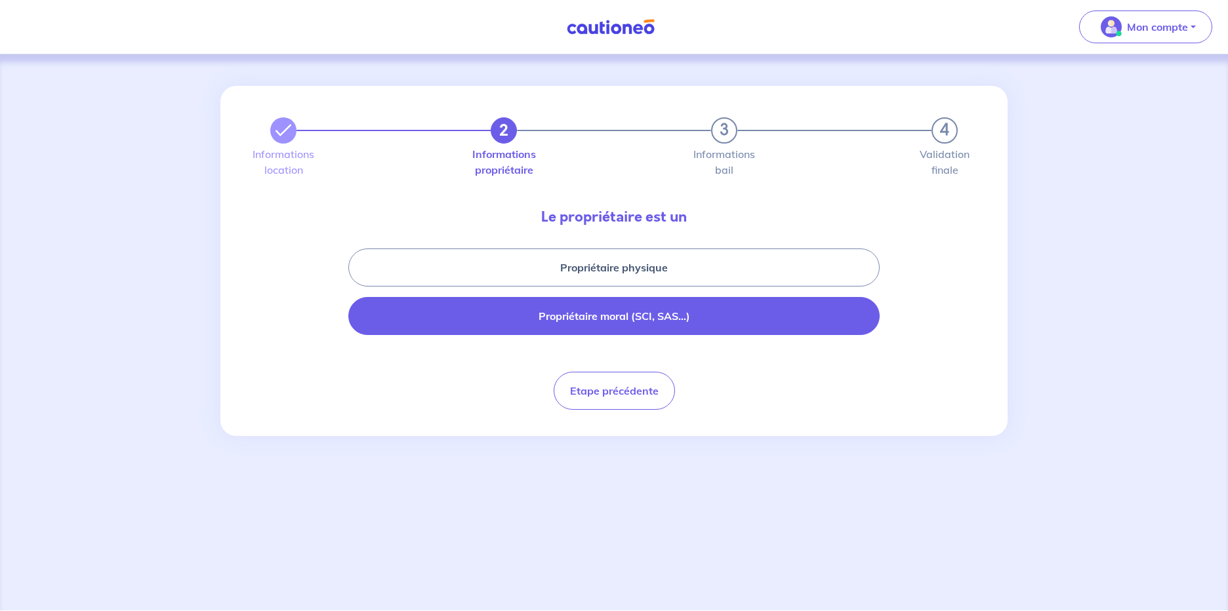
click at [463, 319] on button "Propriétaire moral (SCI, SAS...)" at bounding box center [613, 316] width 531 height 38
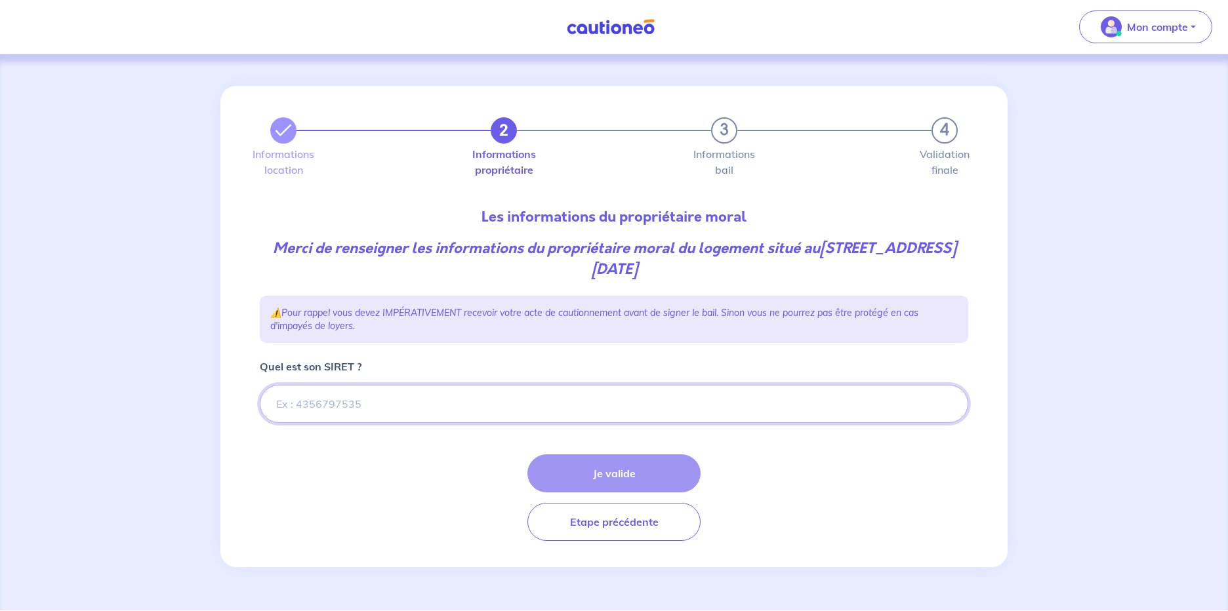
click at [377, 399] on input "Quel est son SIRET ?" at bounding box center [614, 404] width 708 height 38
paste input "66262007900043"
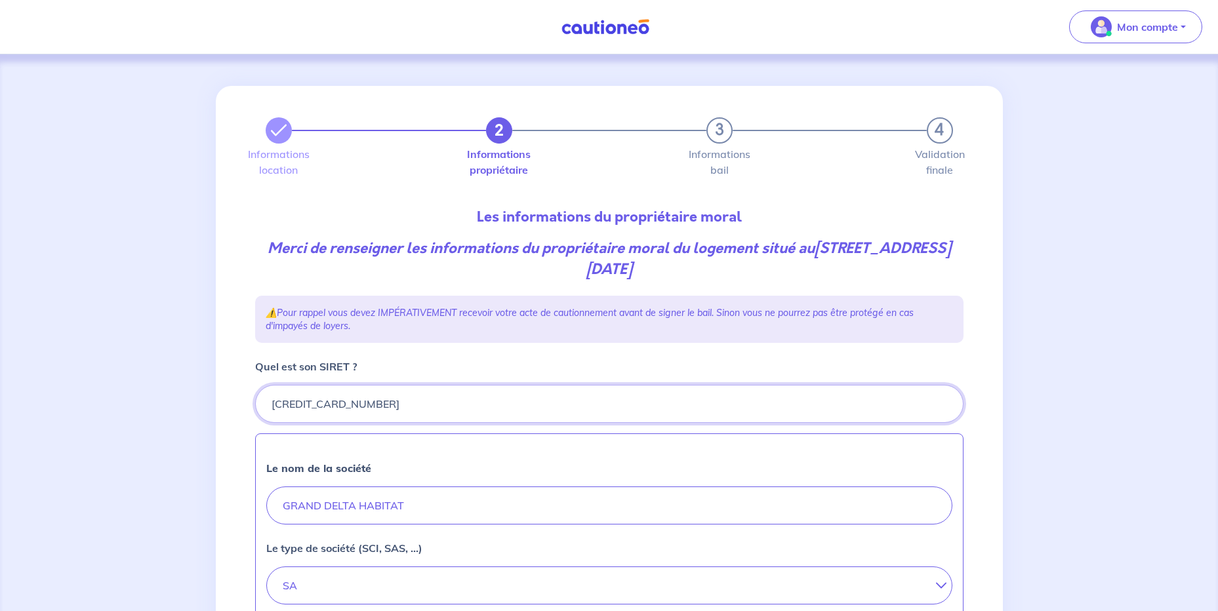
type input "66262007900043"
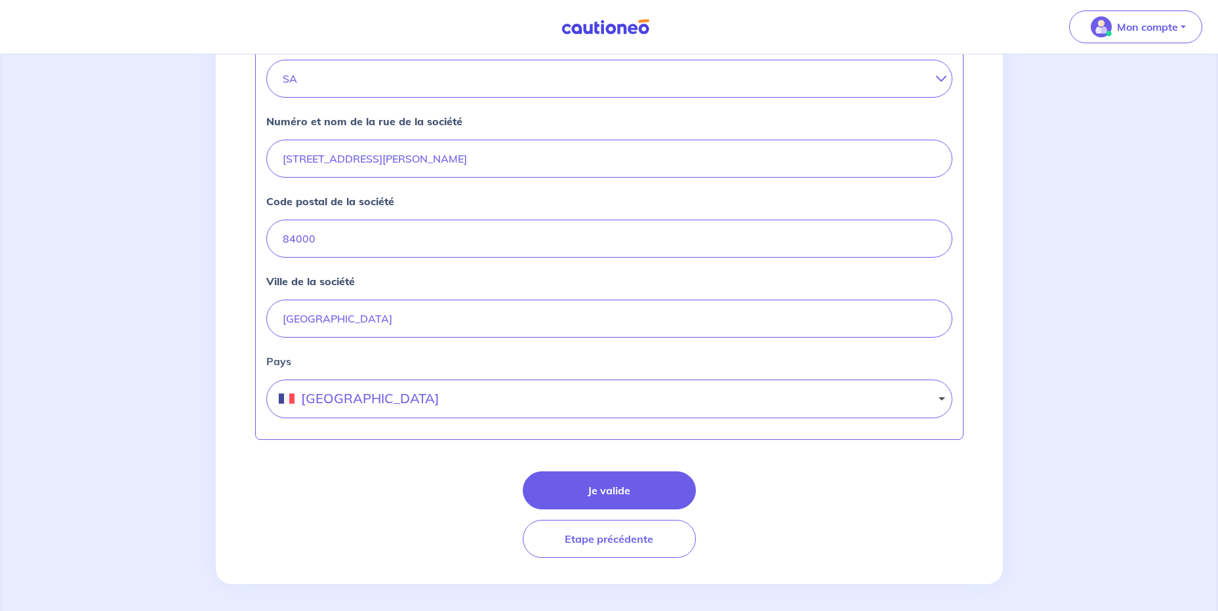
scroll to position [512, 0]
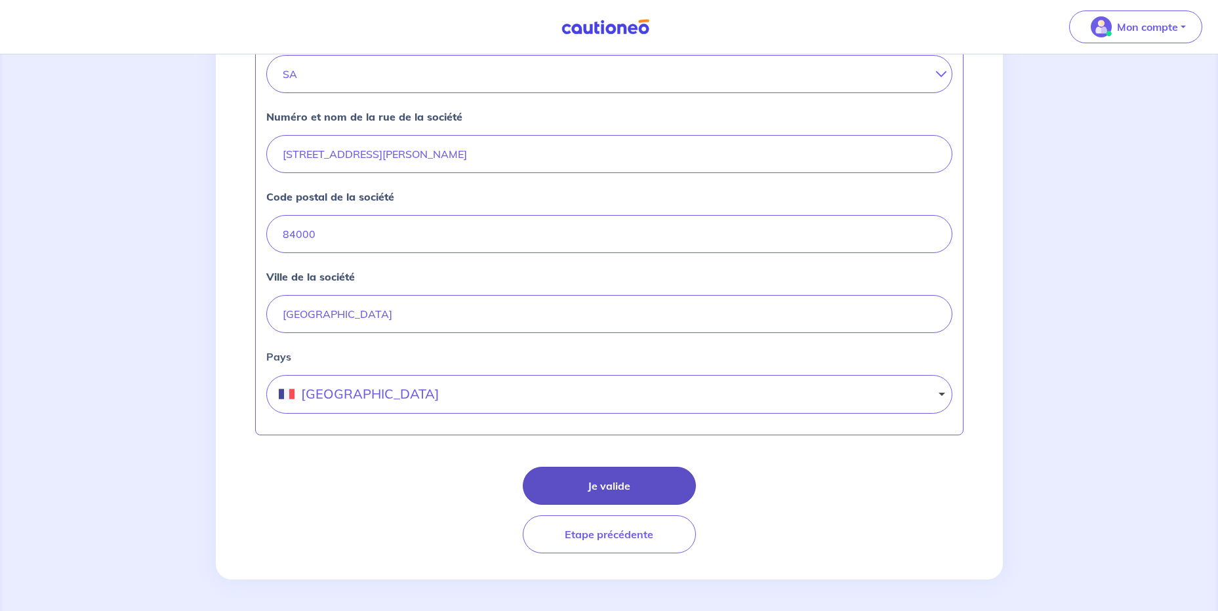
click at [638, 492] on button "Je valide" at bounding box center [609, 486] width 173 height 38
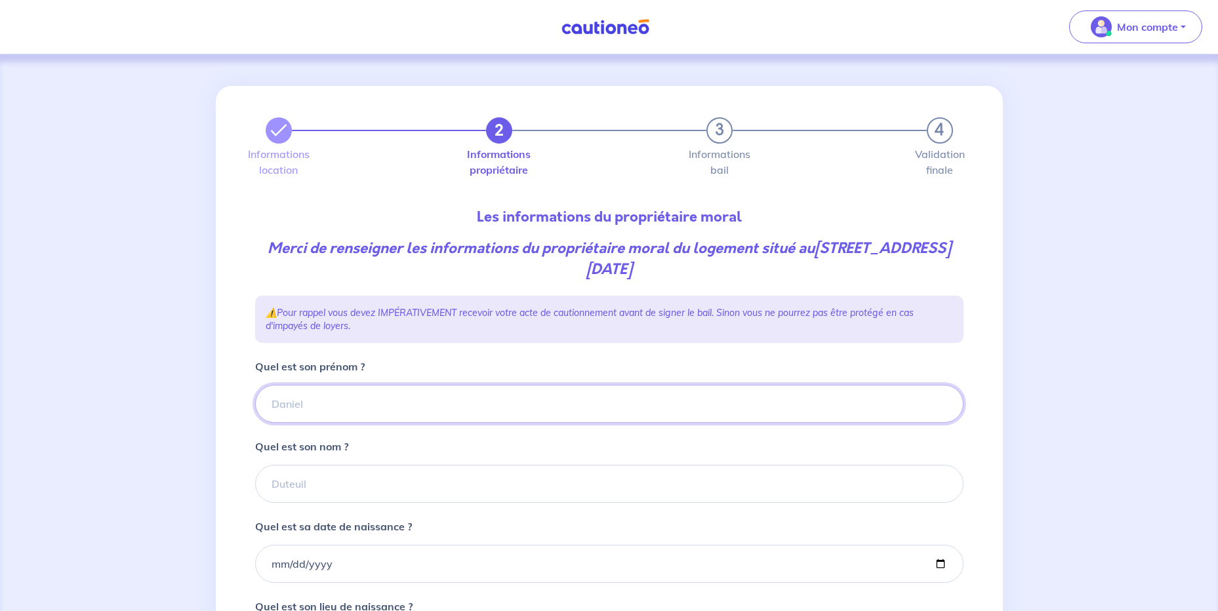
click at [352, 405] on input "Quel est son prénom ?" at bounding box center [609, 404] width 708 height 38
type input "GRAND DELTA HABITAT"
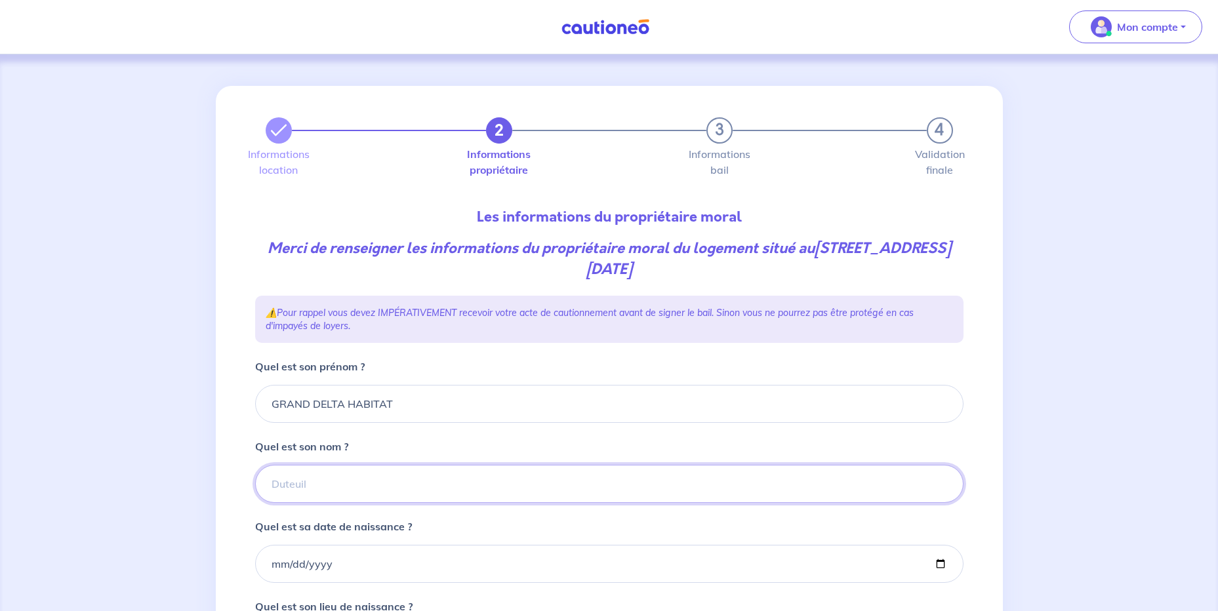
type input "GRAND DELTA HABITAT"
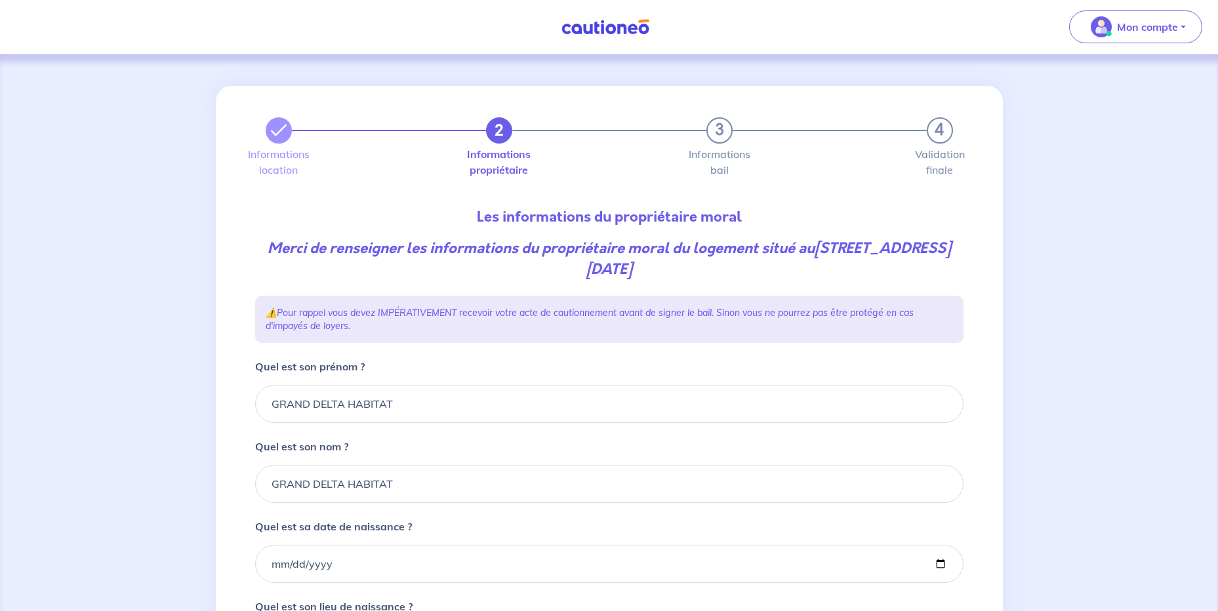
type input "avignon"
click at [279, 561] on input "Quel est sa date de naissance ?" at bounding box center [609, 564] width 708 height 38
click at [276, 564] on input "Quel est sa date de naissance ?" at bounding box center [609, 564] width 708 height 38
click at [276, 568] on input "Quel est sa date de naissance ?" at bounding box center [609, 564] width 708 height 38
type input "1900-01-01"
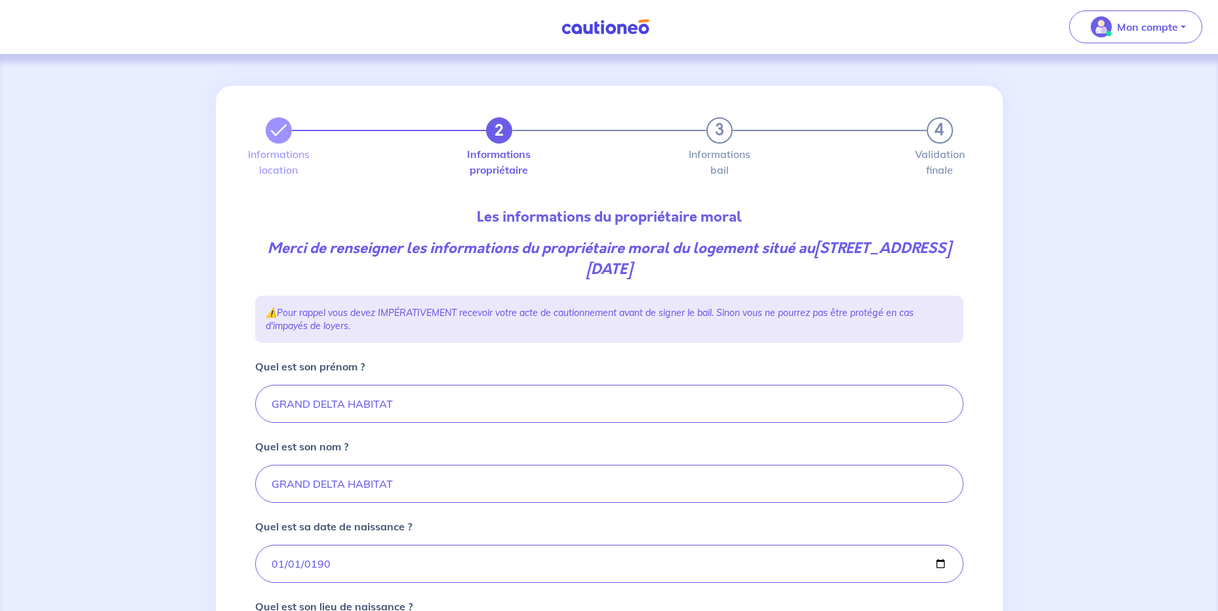
click at [232, 447] on div "2 3 4 Informations location Informations propriétaire Informations bail Validat…" at bounding box center [609, 447] width 787 height 722
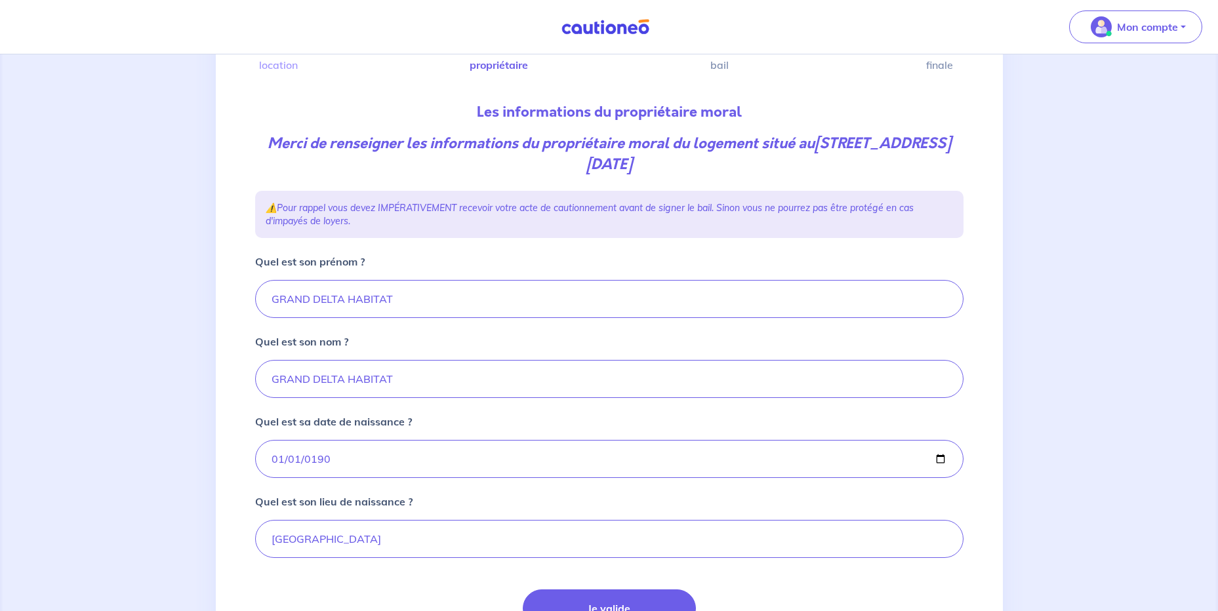
scroll to position [131, 0]
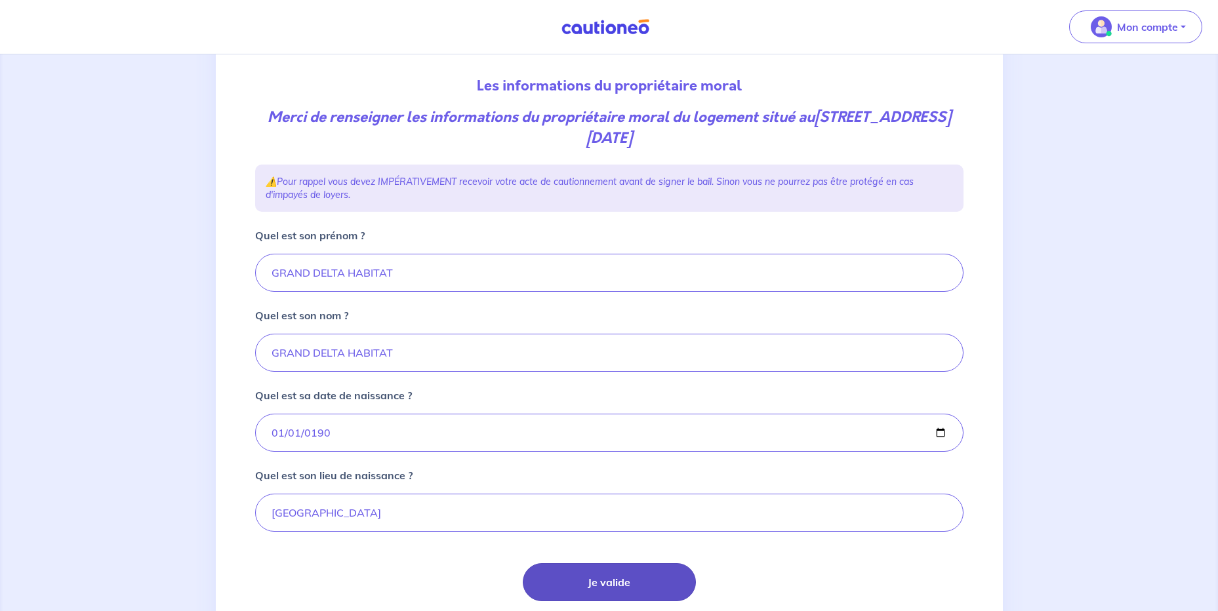
click at [613, 579] on button "Je valide" at bounding box center [609, 582] width 173 height 38
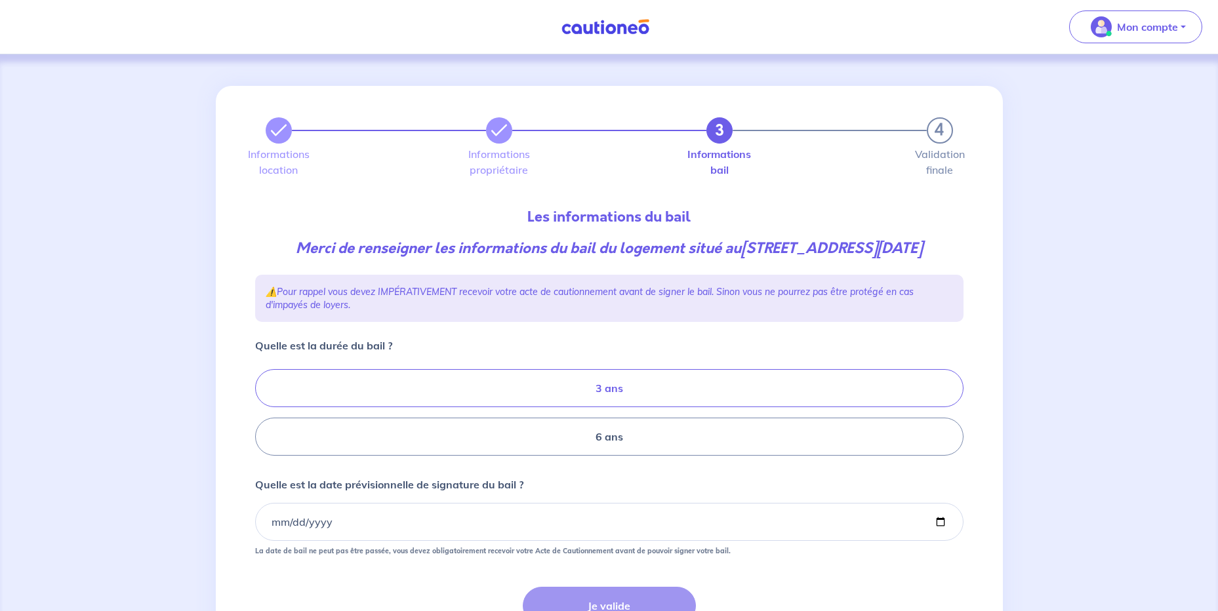
click at [500, 407] on label "3 ans" at bounding box center [609, 388] width 708 height 38
click at [264, 410] on input "3 ans" at bounding box center [259, 413] width 9 height 9
radio input "true"
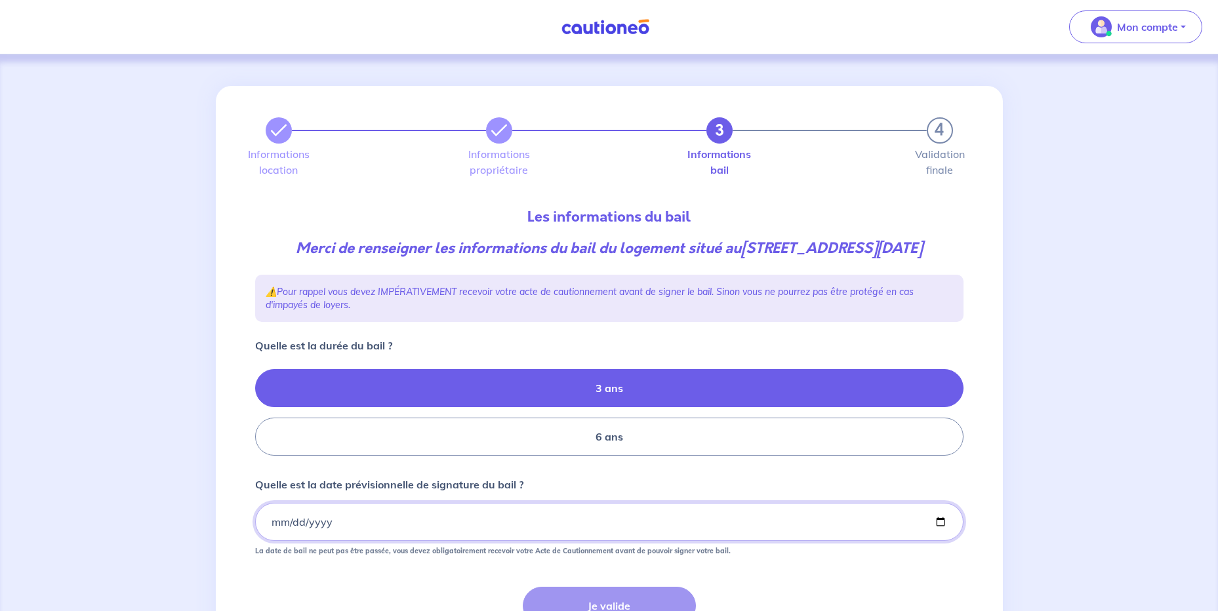
click at [276, 541] on input "Quelle est la date prévisionnelle de signature du bail ?" at bounding box center [609, 522] width 708 height 38
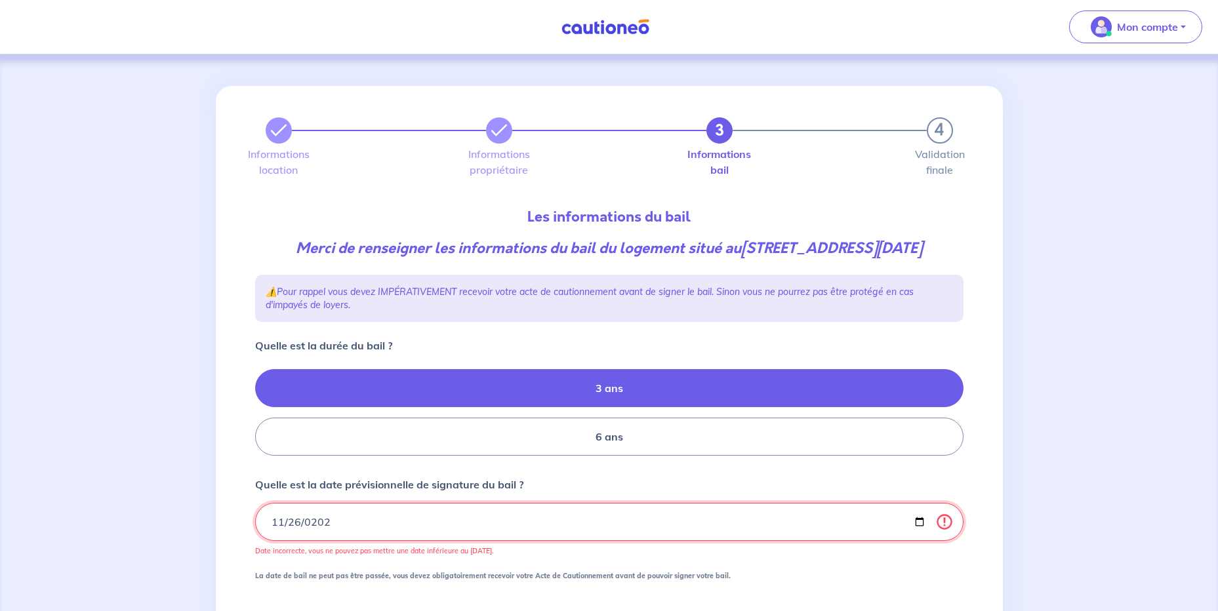
type input "2025-11-26"
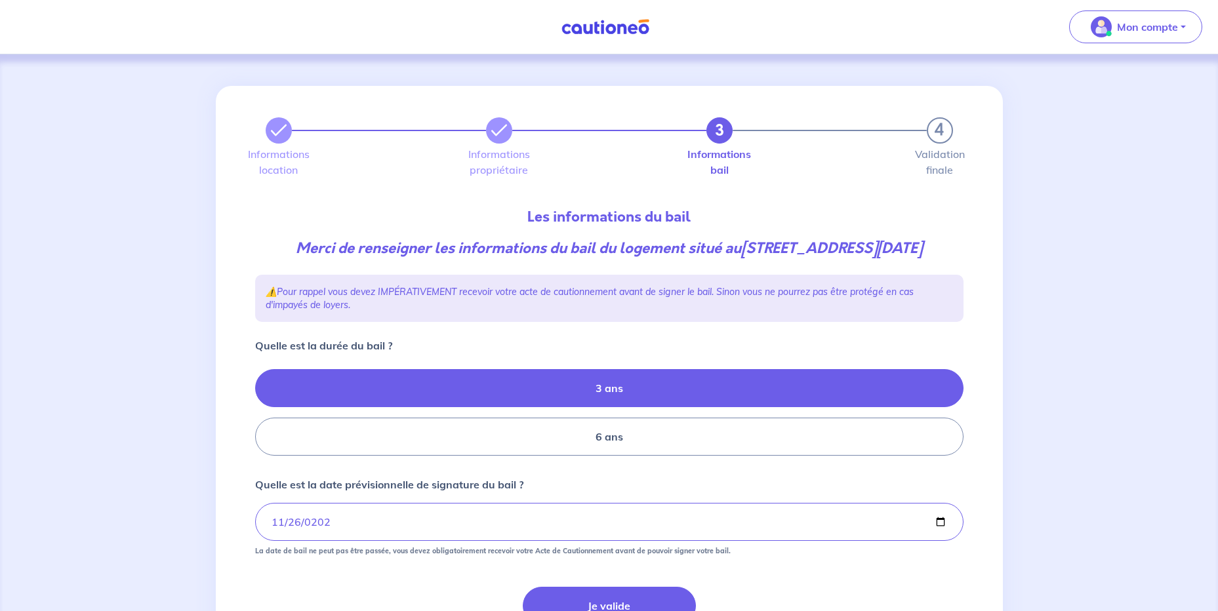
click at [241, 439] on div "3 4 Informations location Informations propriétaire Informations bail Validatio…" at bounding box center [609, 393] width 787 height 614
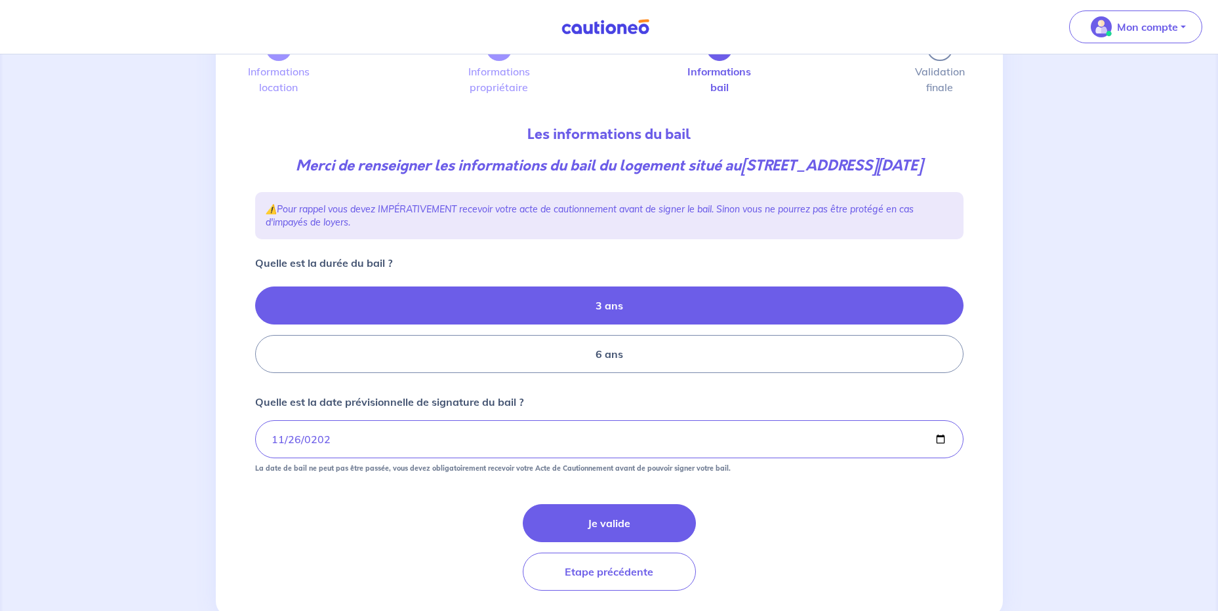
scroll to position [141, 0]
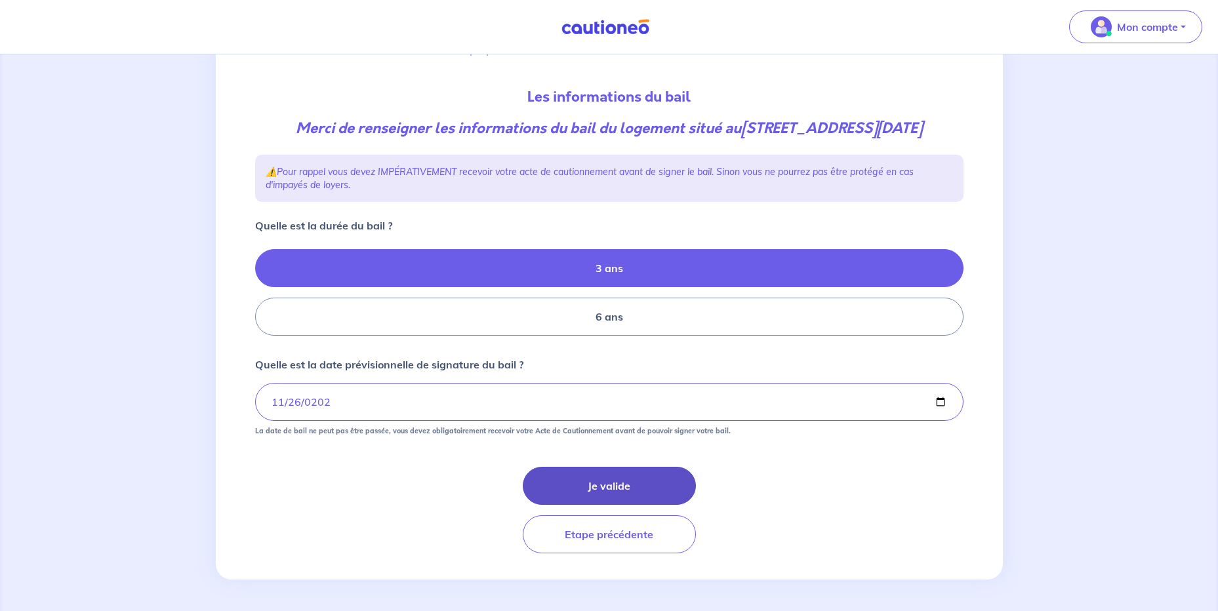
click at [621, 493] on button "Je valide" at bounding box center [609, 486] width 173 height 38
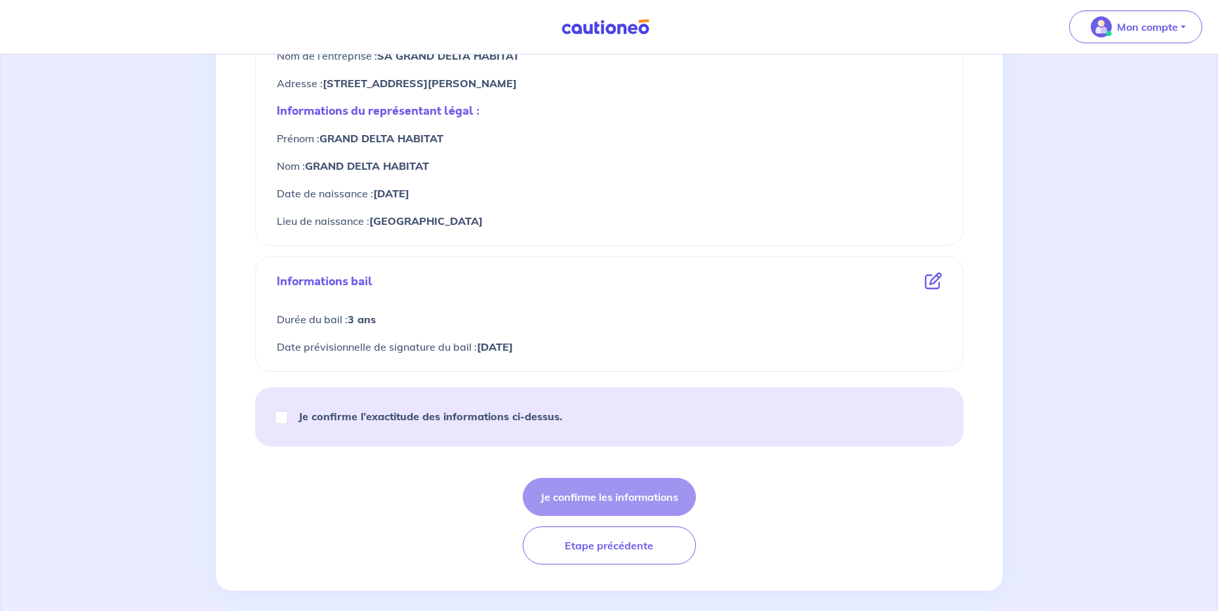
scroll to position [571, 0]
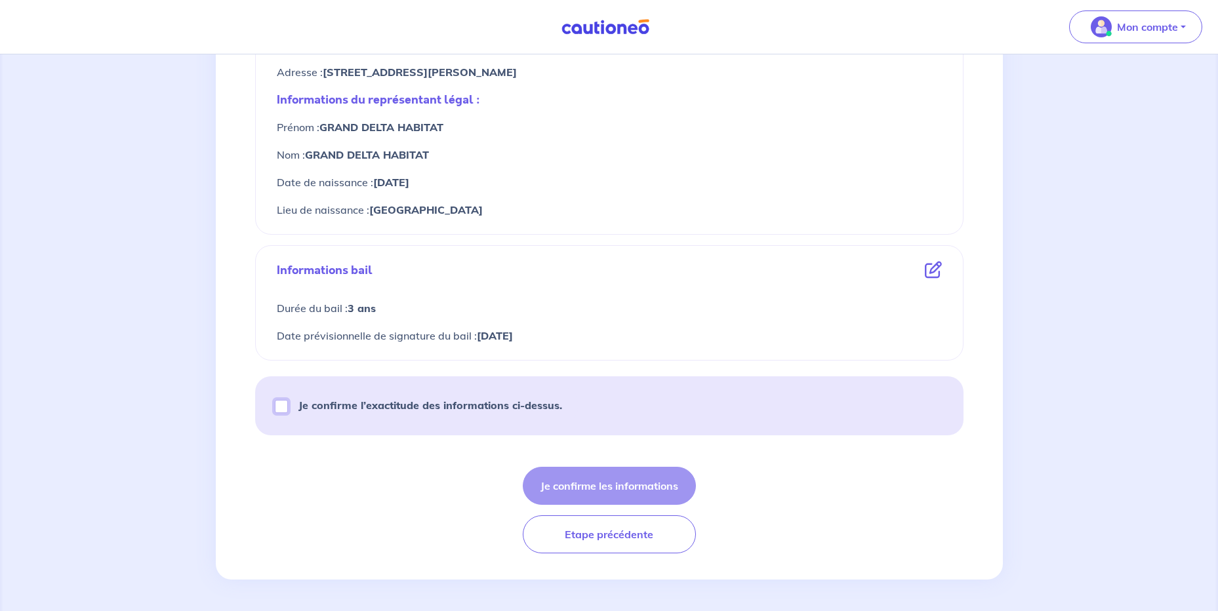
drag, startPoint x: 285, startPoint y: 405, endPoint x: 345, endPoint y: 420, distance: 61.6
click at [285, 405] on input "Je confirme l’exactitude des informations ci-dessus." at bounding box center [281, 406] width 13 height 13
checkbox input "true"
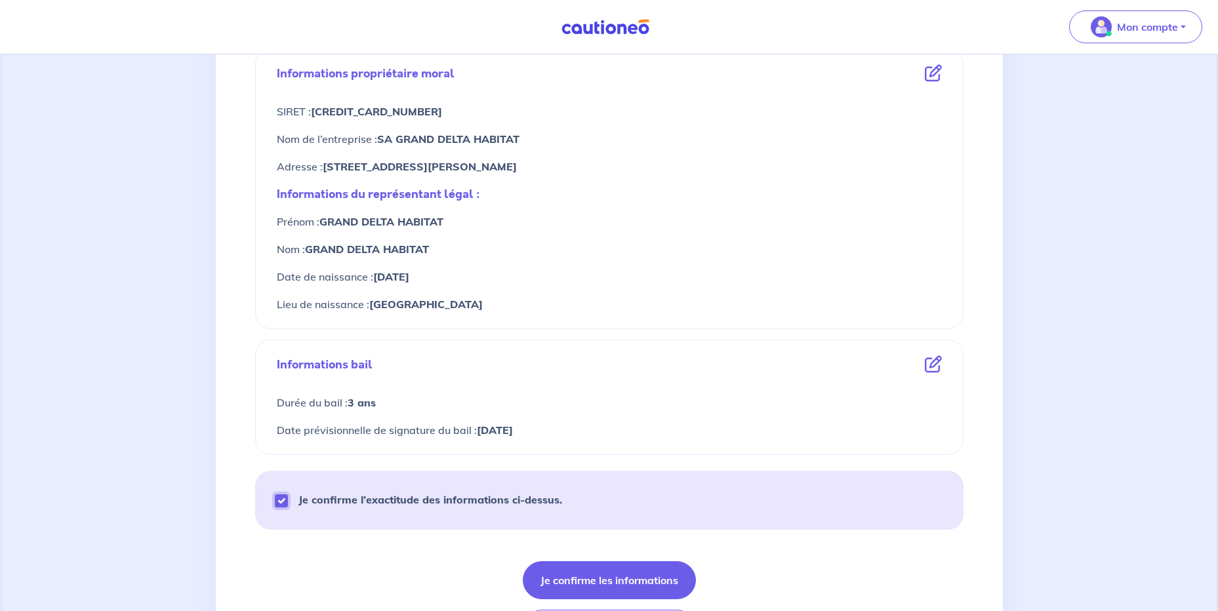
scroll to position [506, 0]
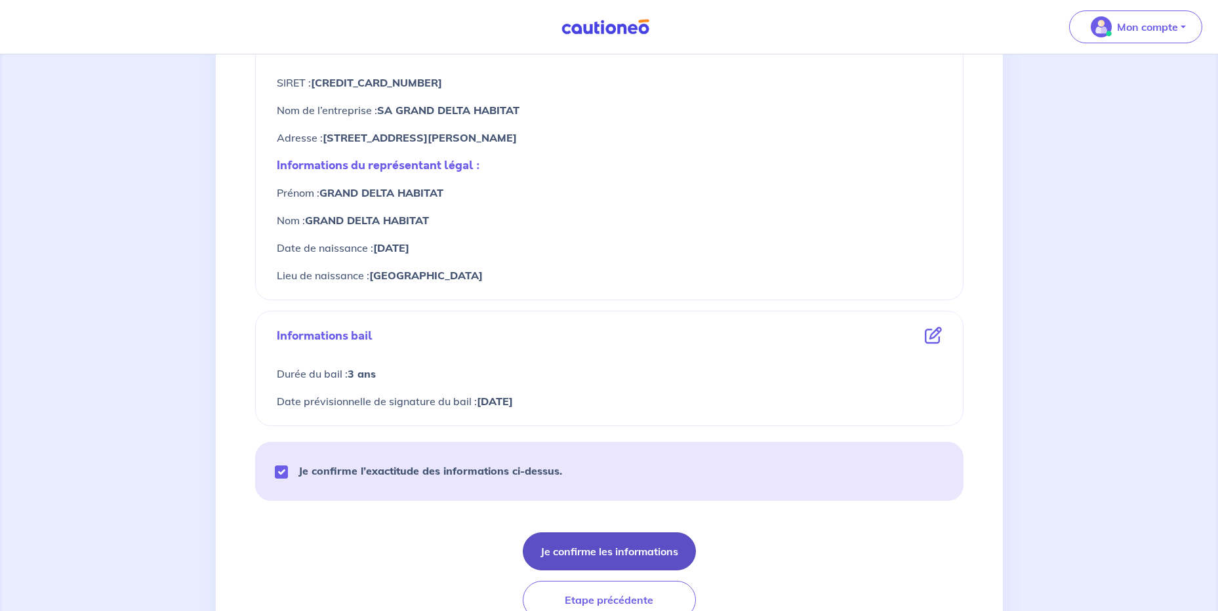
click at [621, 546] on button "Je confirme les informations" at bounding box center [609, 552] width 173 height 38
